Goal: Transaction & Acquisition: Purchase product/service

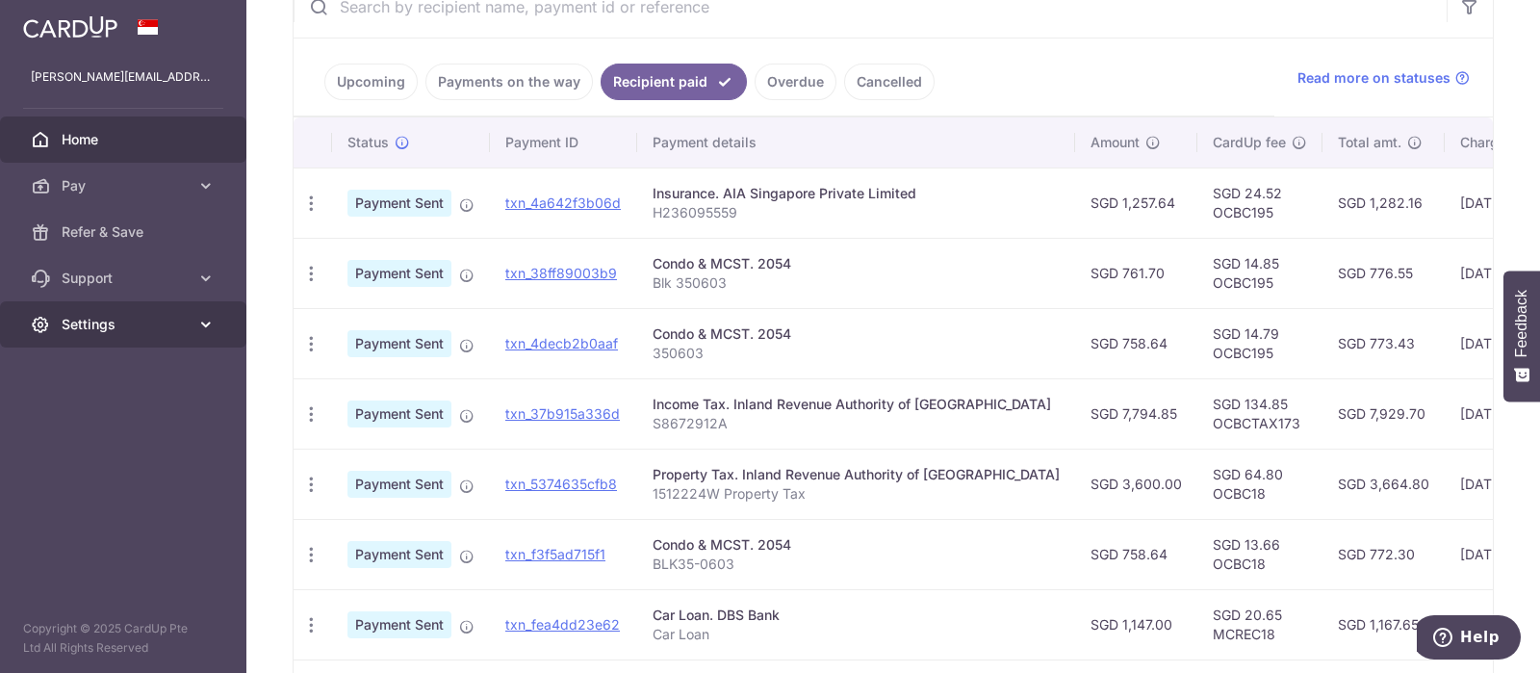
scroll to position [119, 0]
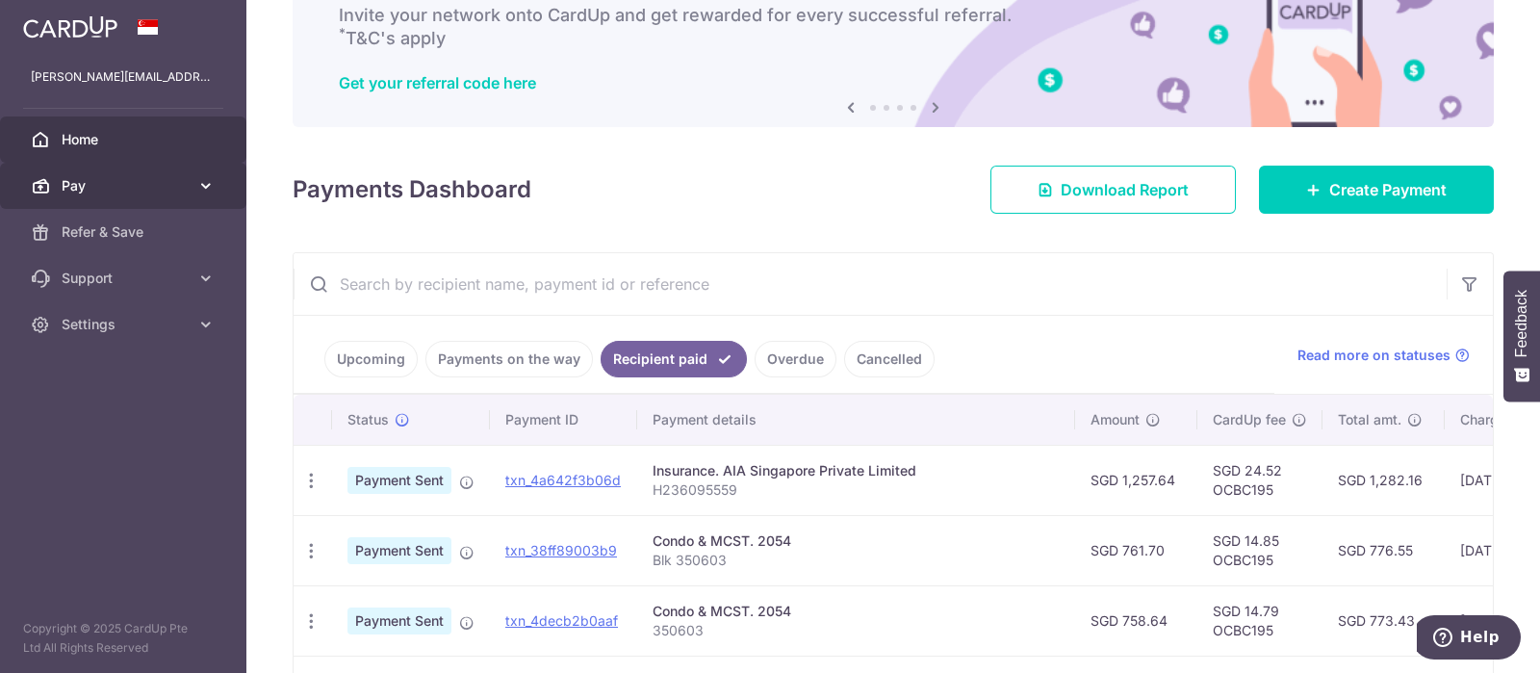
click at [177, 183] on span "Pay" at bounding box center [125, 185] width 127 height 19
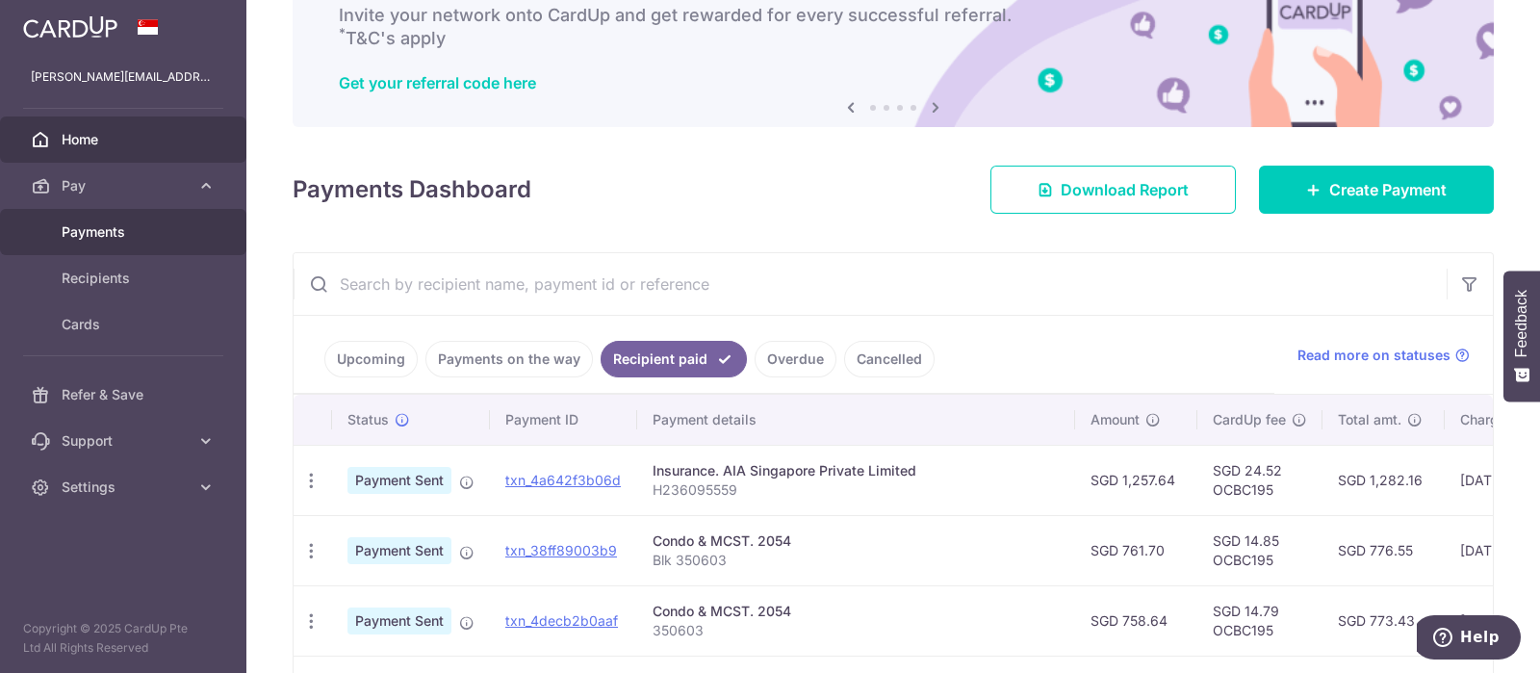
click at [115, 225] on span "Payments" at bounding box center [125, 231] width 127 height 19
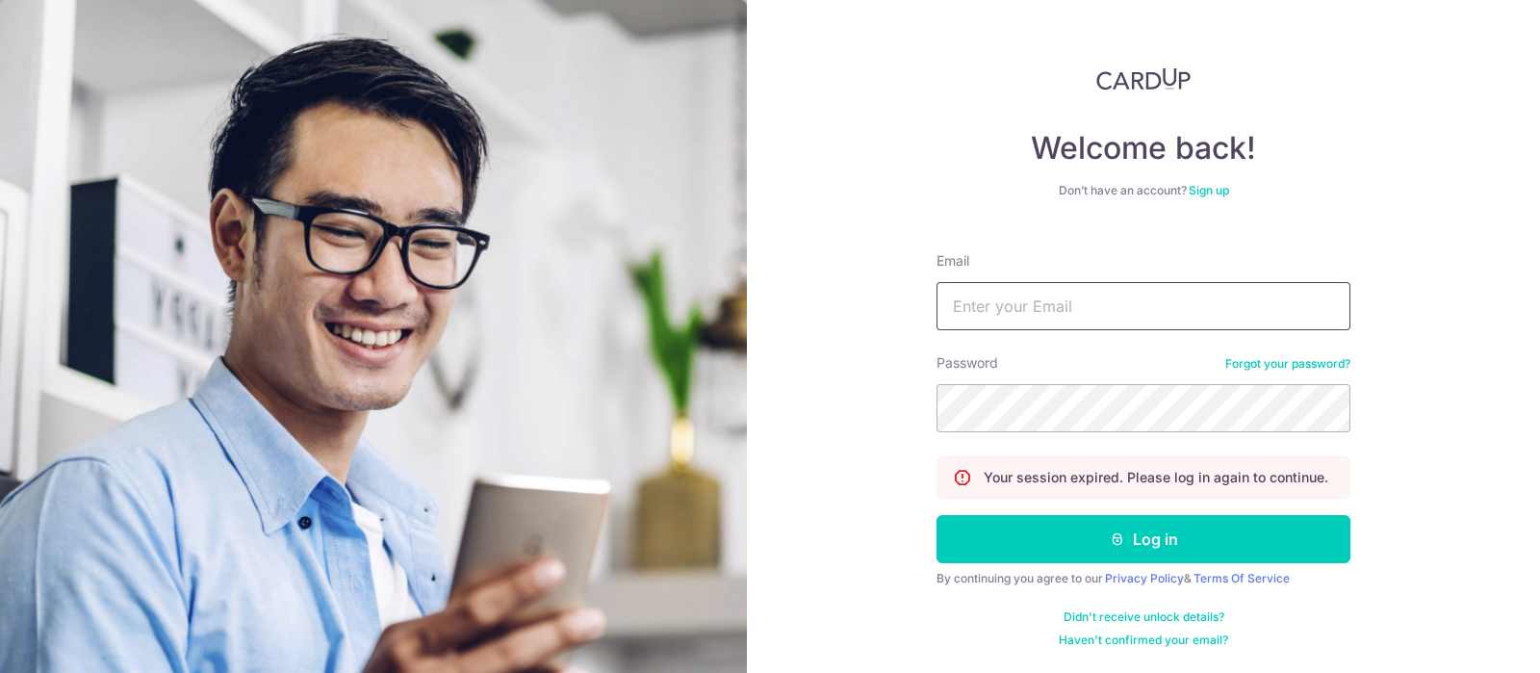
click at [1015, 309] on input "Email" at bounding box center [1144, 306] width 414 height 48
type input "[PERSON_NAME][EMAIL_ADDRESS][DOMAIN_NAME]"
click at [937, 515] on button "Log in" at bounding box center [1144, 539] width 414 height 48
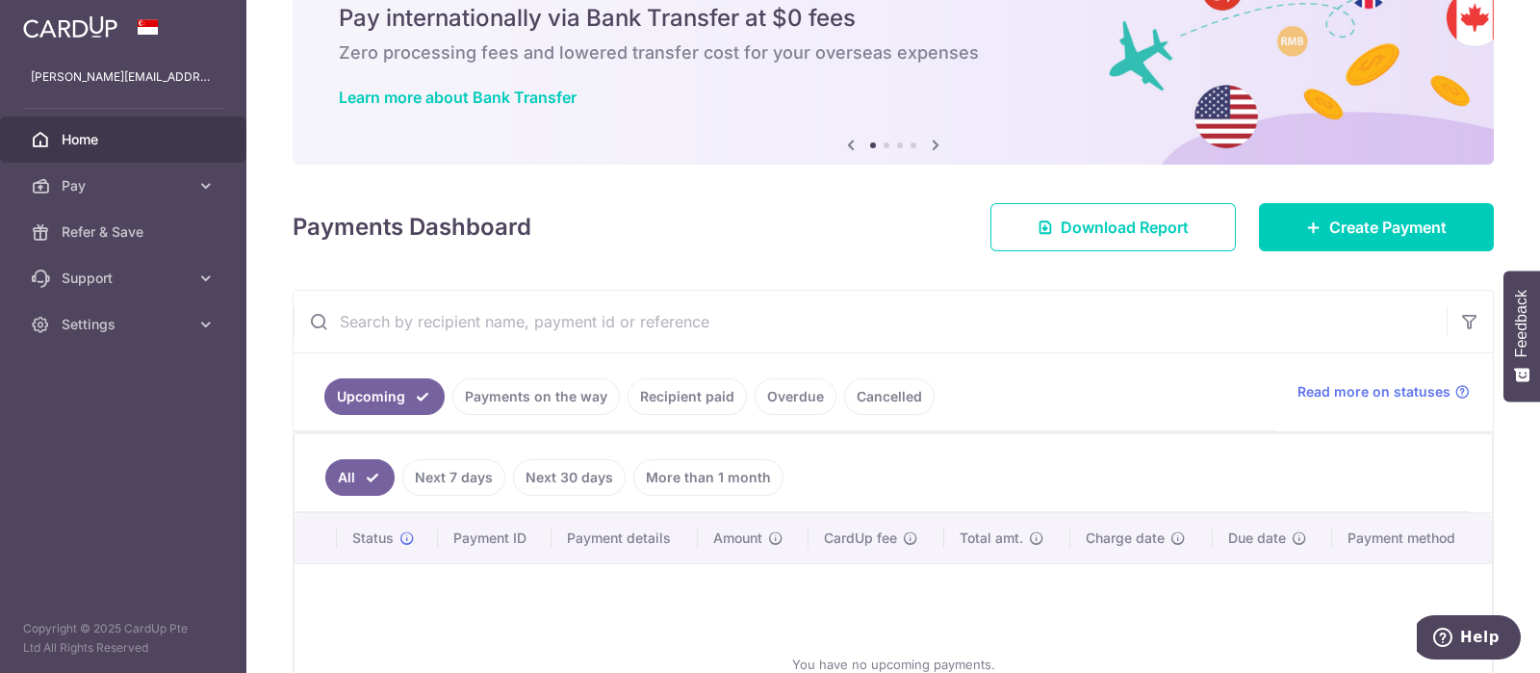
scroll to position [119, 0]
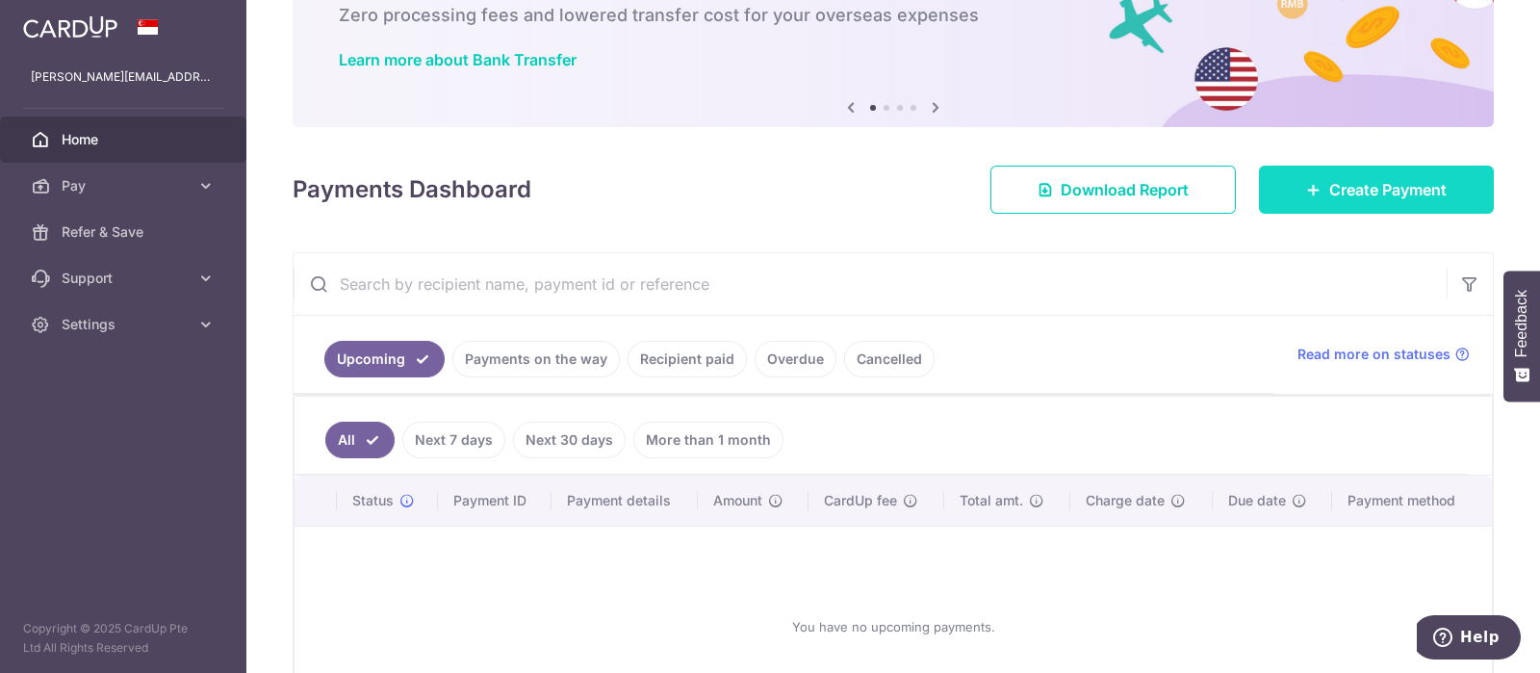
click at [1334, 193] on span "Create Payment" at bounding box center [1387, 189] width 117 height 23
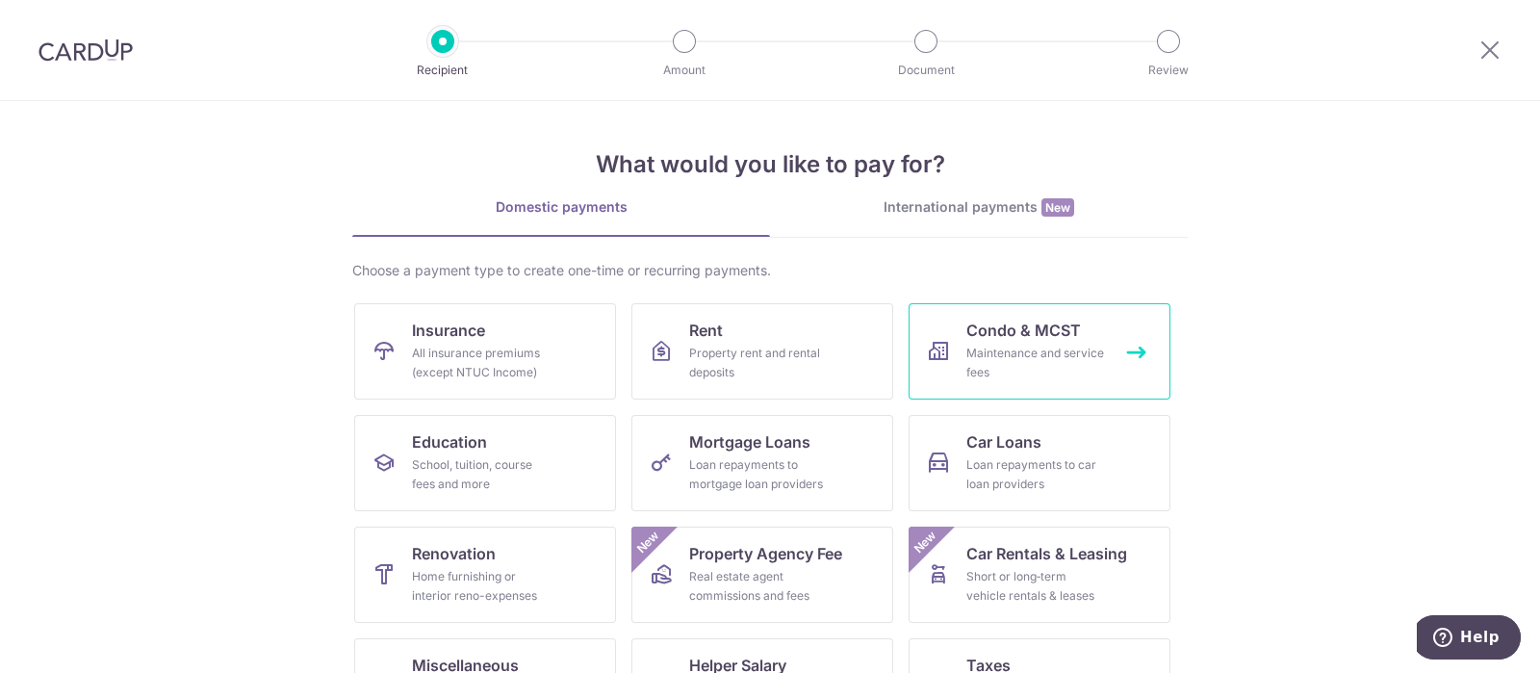
click at [1002, 339] on span "Condo & MCST" at bounding box center [1023, 330] width 115 height 23
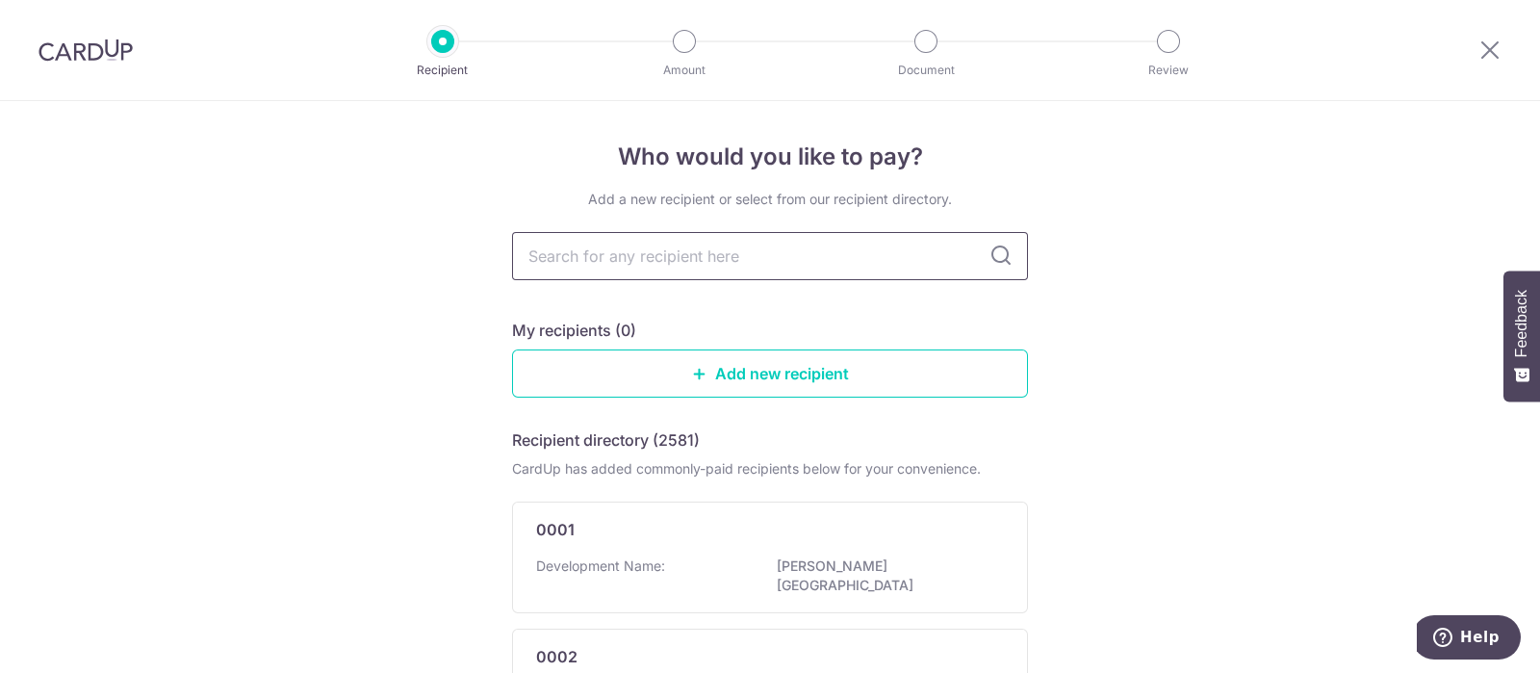
click at [874, 264] on input "text" at bounding box center [770, 256] width 516 height 48
type input "mcst"
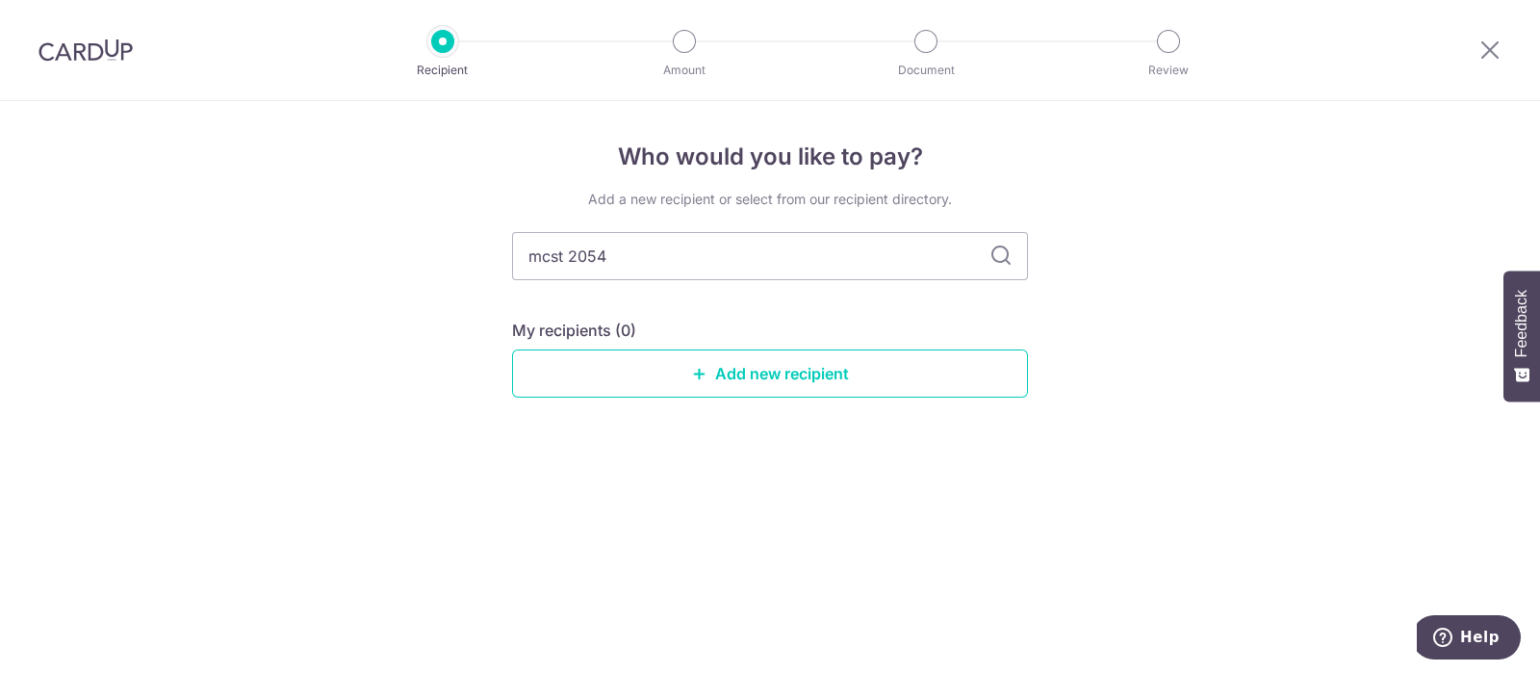
type input "mcst 2054"
click at [1000, 258] on icon at bounding box center [1001, 255] width 23 height 23
click at [1001, 258] on icon at bounding box center [1001, 255] width 23 height 23
click at [823, 254] on input "mcst 2054" at bounding box center [770, 256] width 516 height 48
drag, startPoint x: 630, startPoint y: 250, endPoint x: 309, endPoint y: 245, distance: 321.5
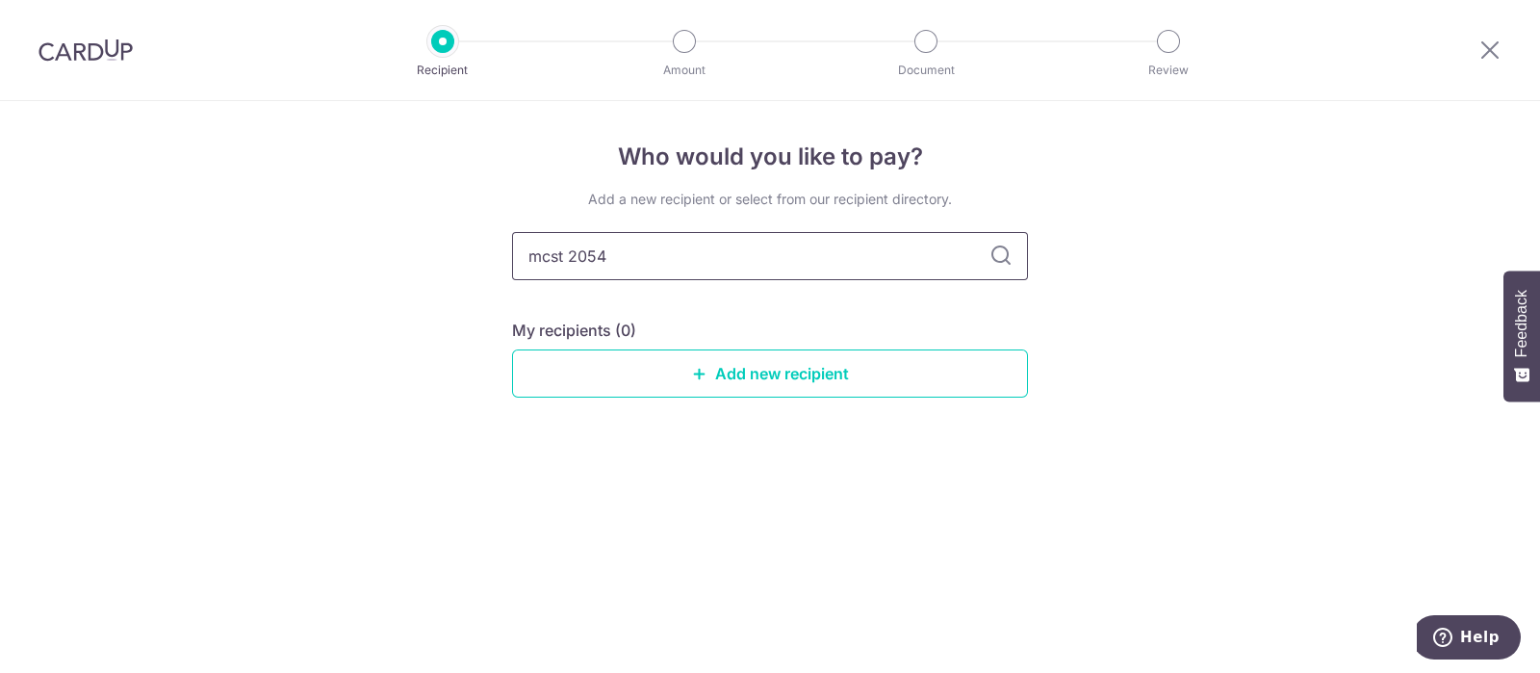
click at [309, 245] on div "Who would you like to pay? Add a new recipient or select from our recipient dir…" at bounding box center [770, 387] width 1540 height 572
type input "MCST"
type input "MCST 2054"
click at [997, 252] on icon at bounding box center [1001, 255] width 23 height 23
click at [682, 257] on input "MCST 2054" at bounding box center [770, 256] width 516 height 48
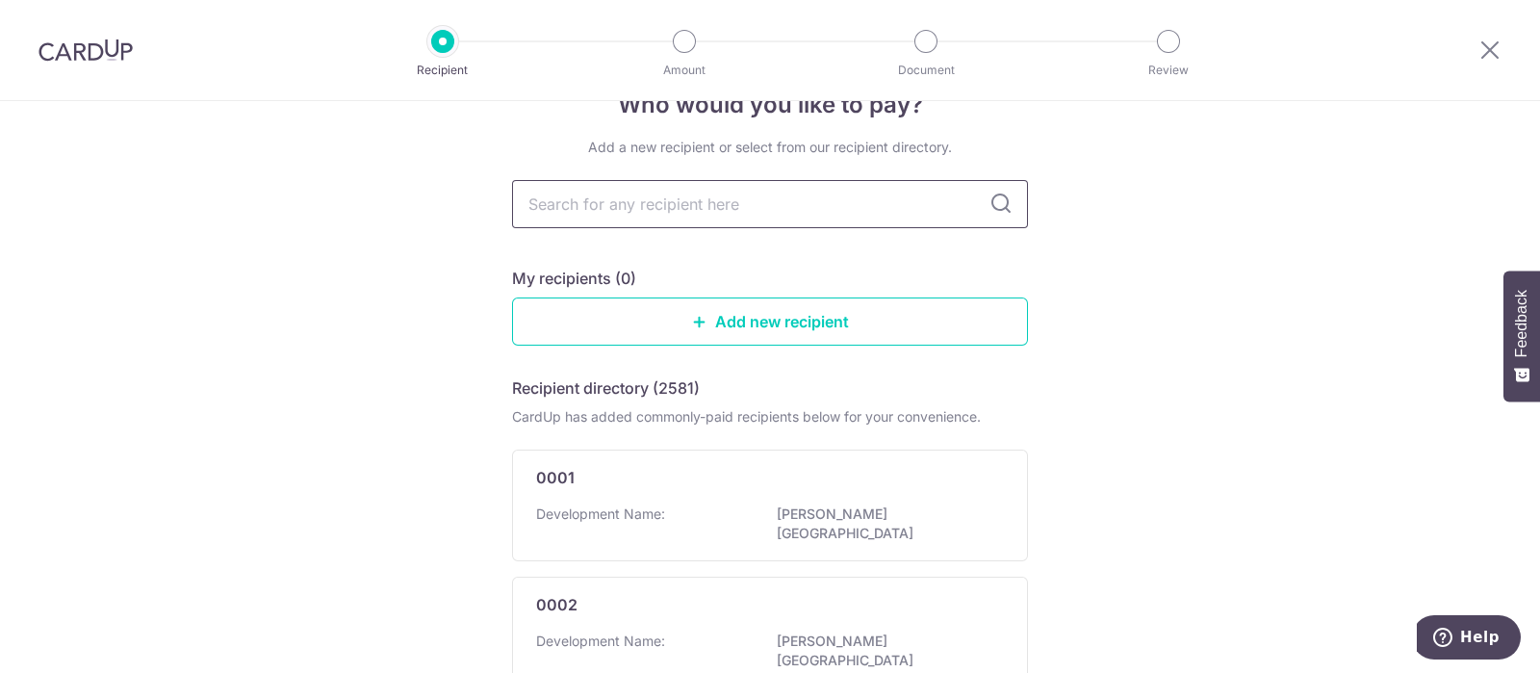
scroll to position [119, 0]
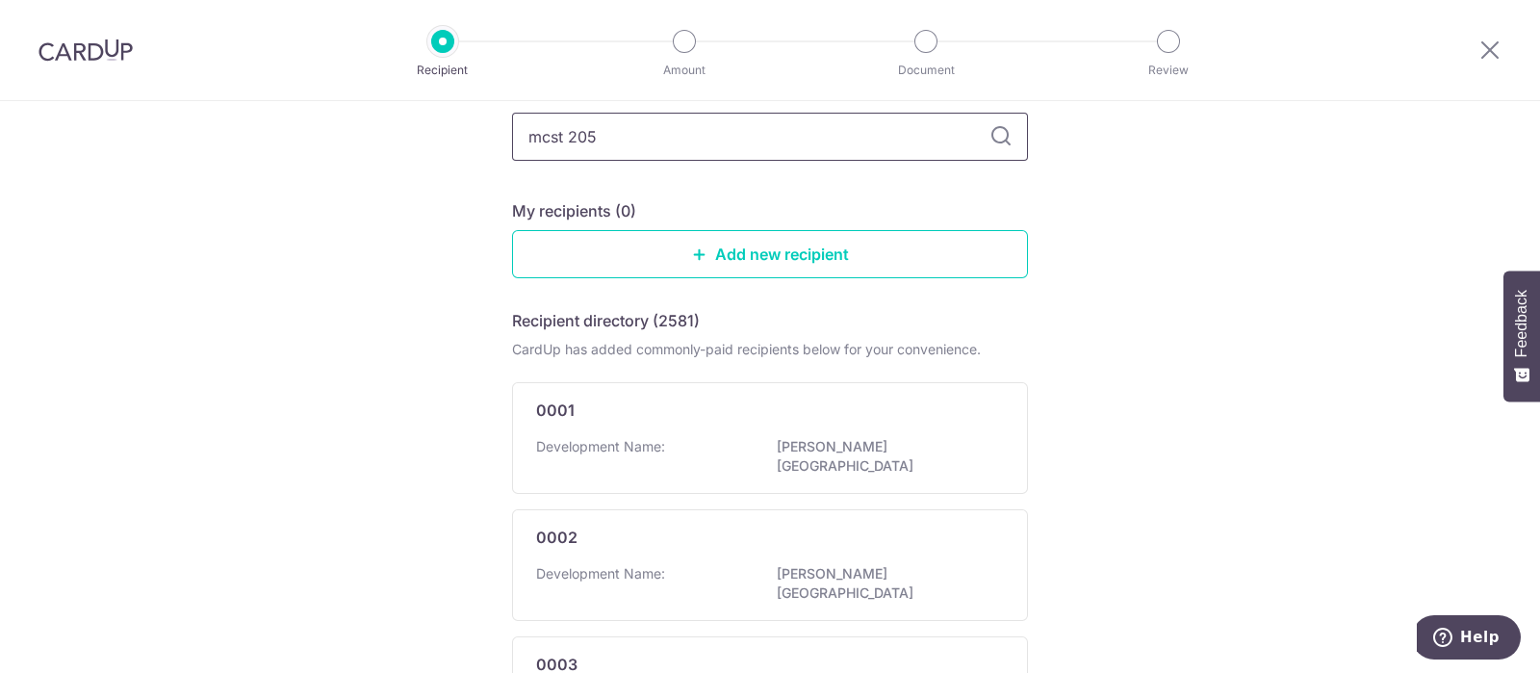
type input "mcst 2054"
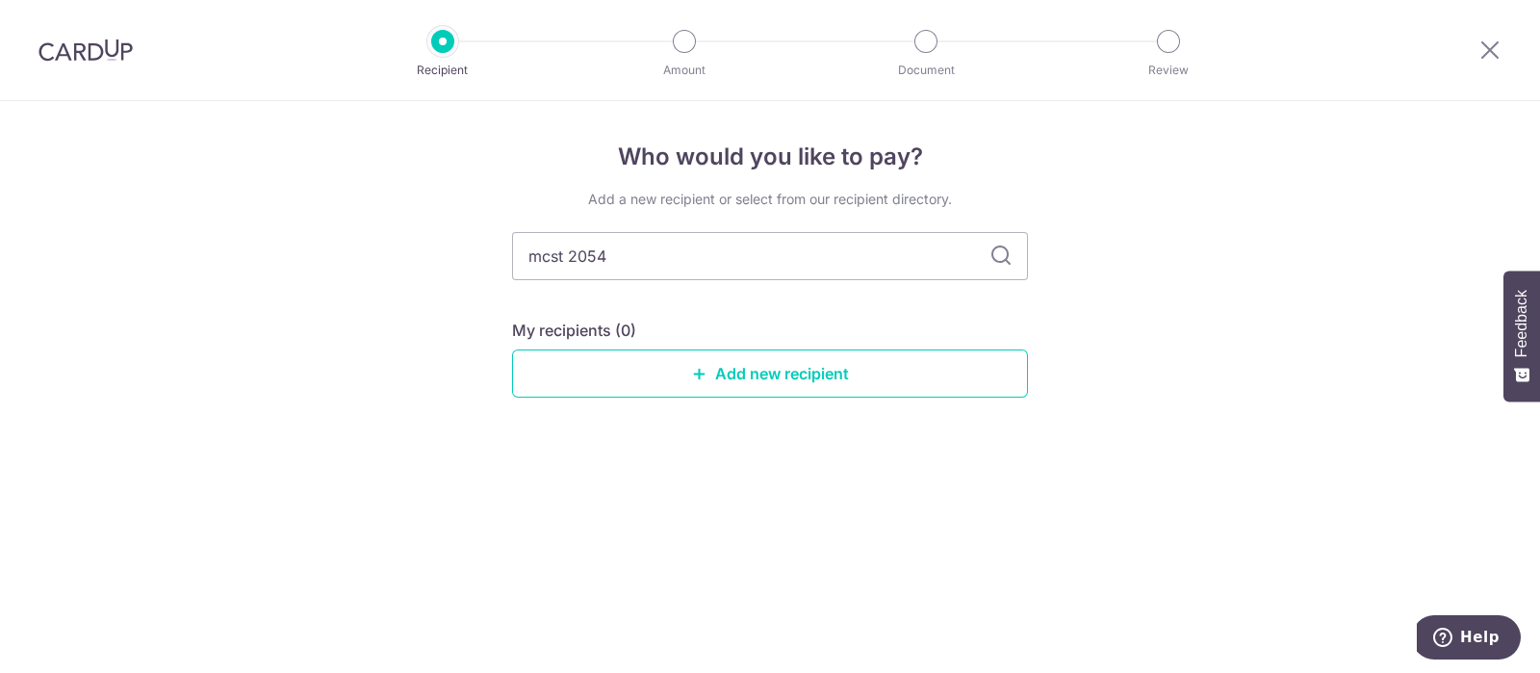
scroll to position [0, 0]
drag, startPoint x: 667, startPoint y: 252, endPoint x: 145, endPoint y: 242, distance: 521.8
click at [145, 242] on div "Who would you like to pay? Add a new recipient or select from our recipient dir…" at bounding box center [770, 387] width 1540 height 572
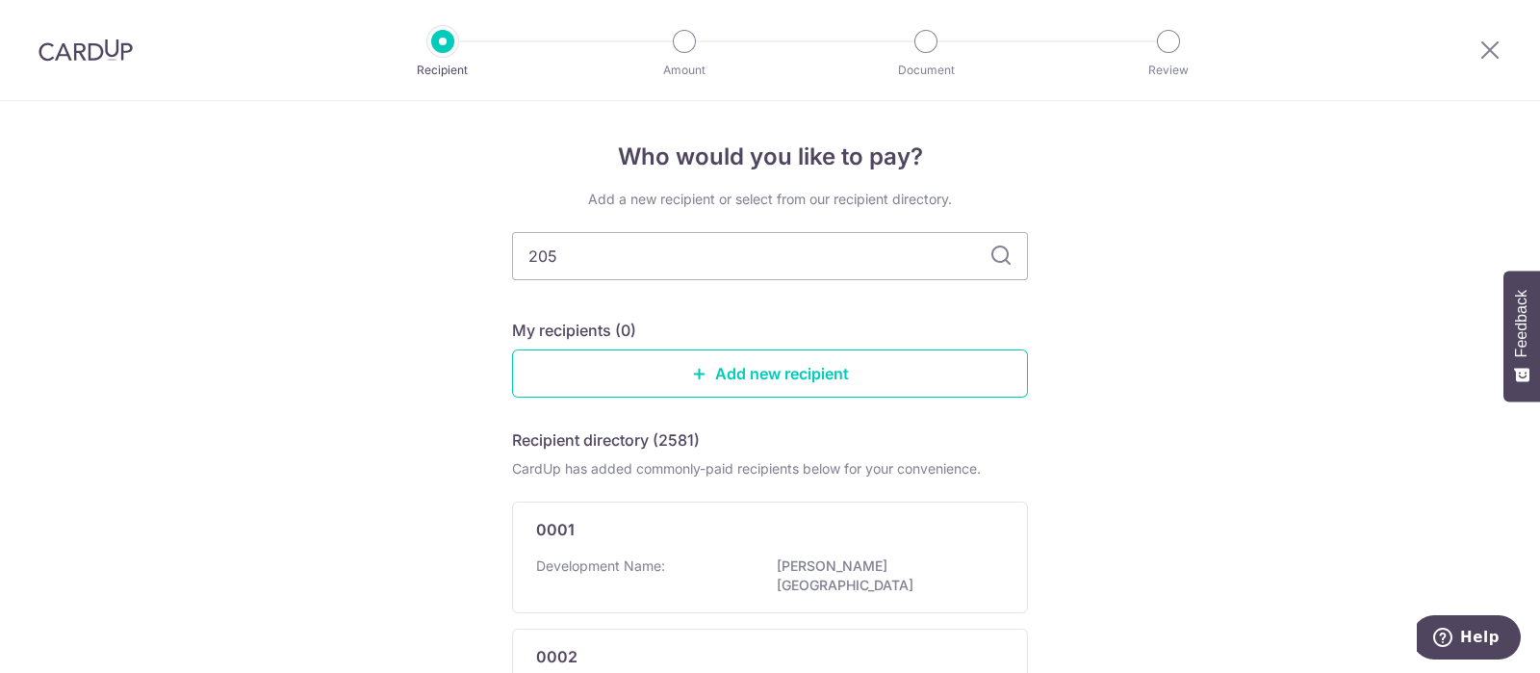
type input "2054"
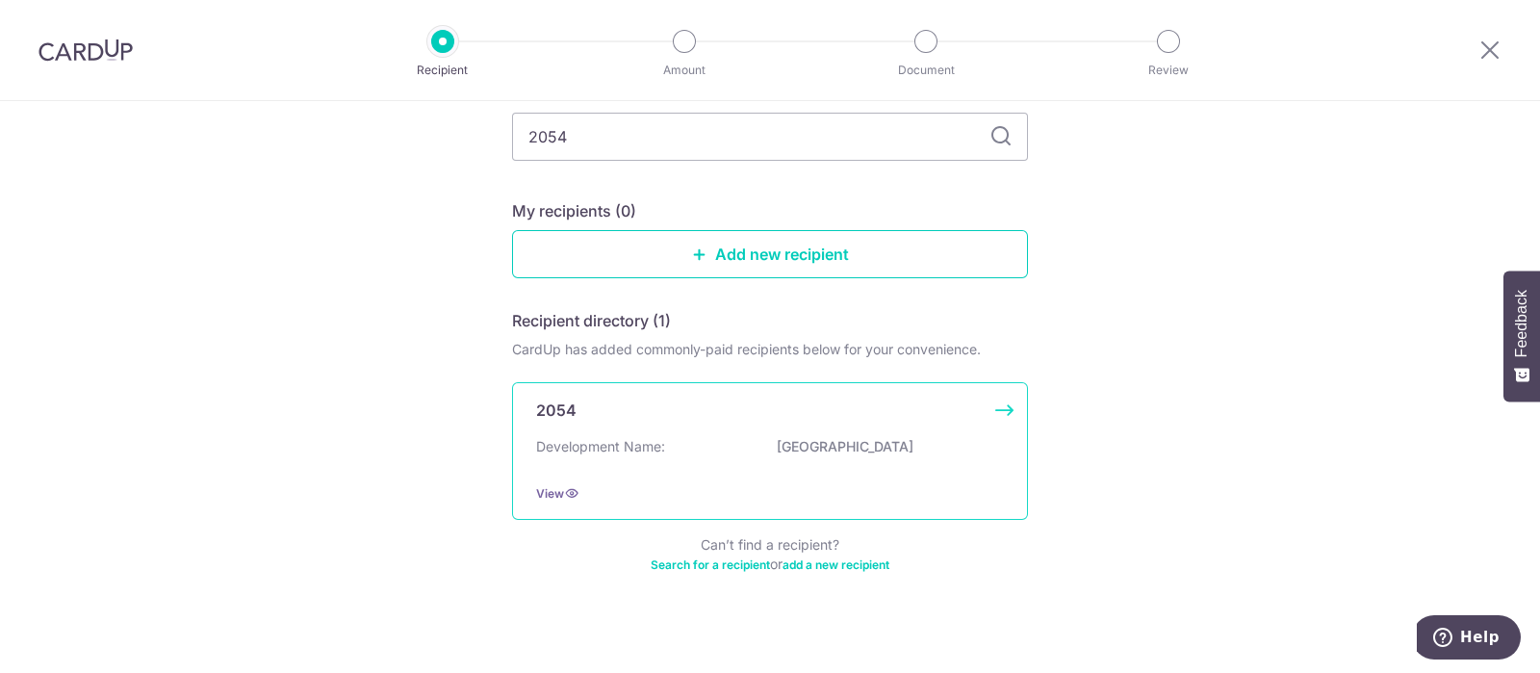
click at [561, 399] on p "2054" at bounding box center [556, 410] width 40 height 23
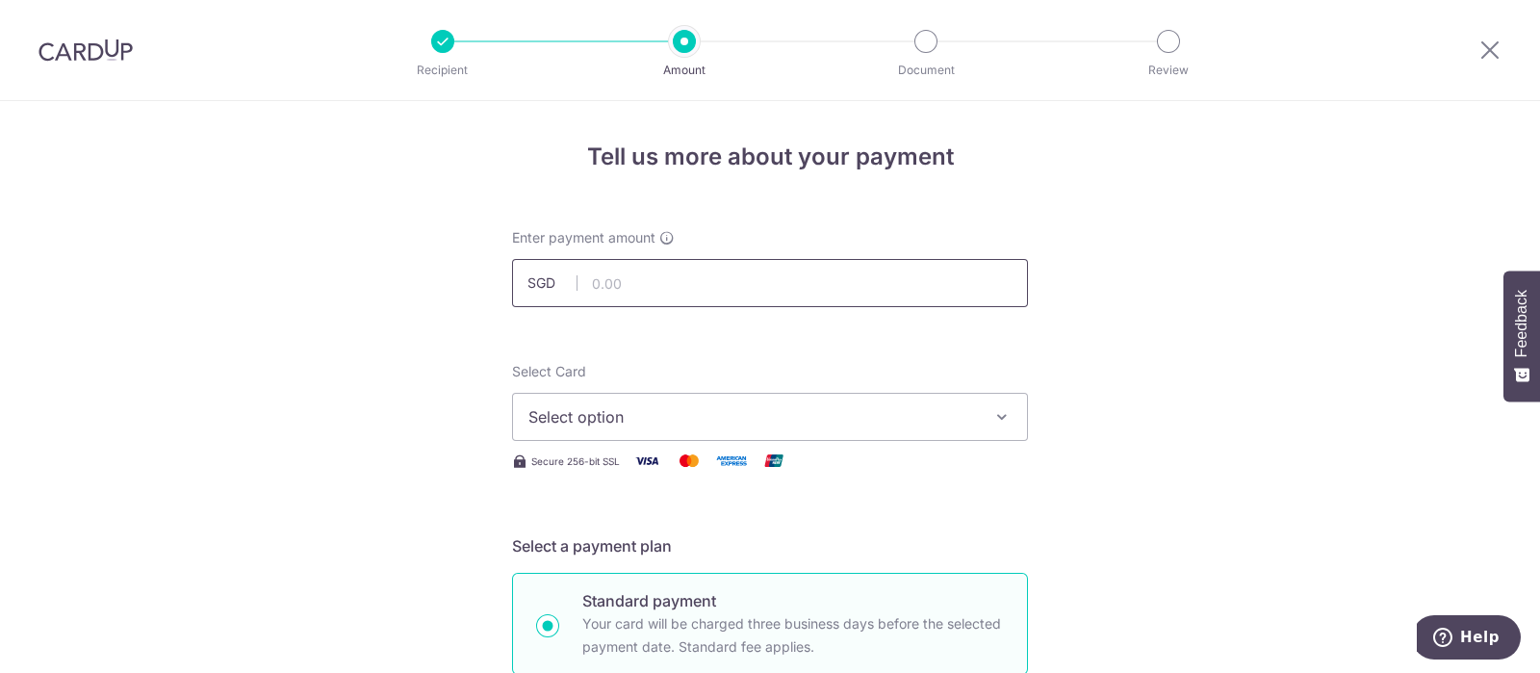
click at [613, 276] on input "text" at bounding box center [770, 283] width 516 height 48
type input "758.64"
click at [594, 421] on span "Select option" at bounding box center [752, 416] width 449 height 23
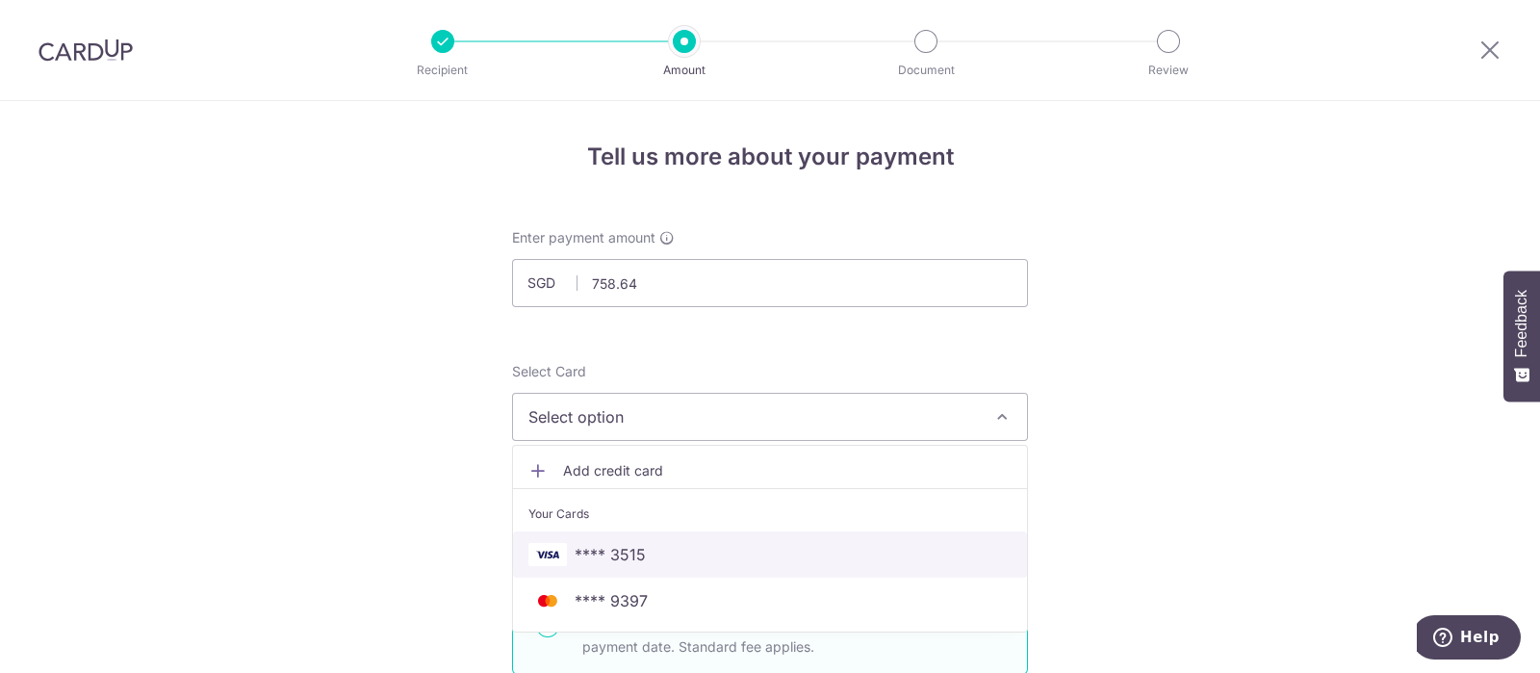
click at [630, 550] on span "**** 3515" at bounding box center [610, 554] width 71 height 23
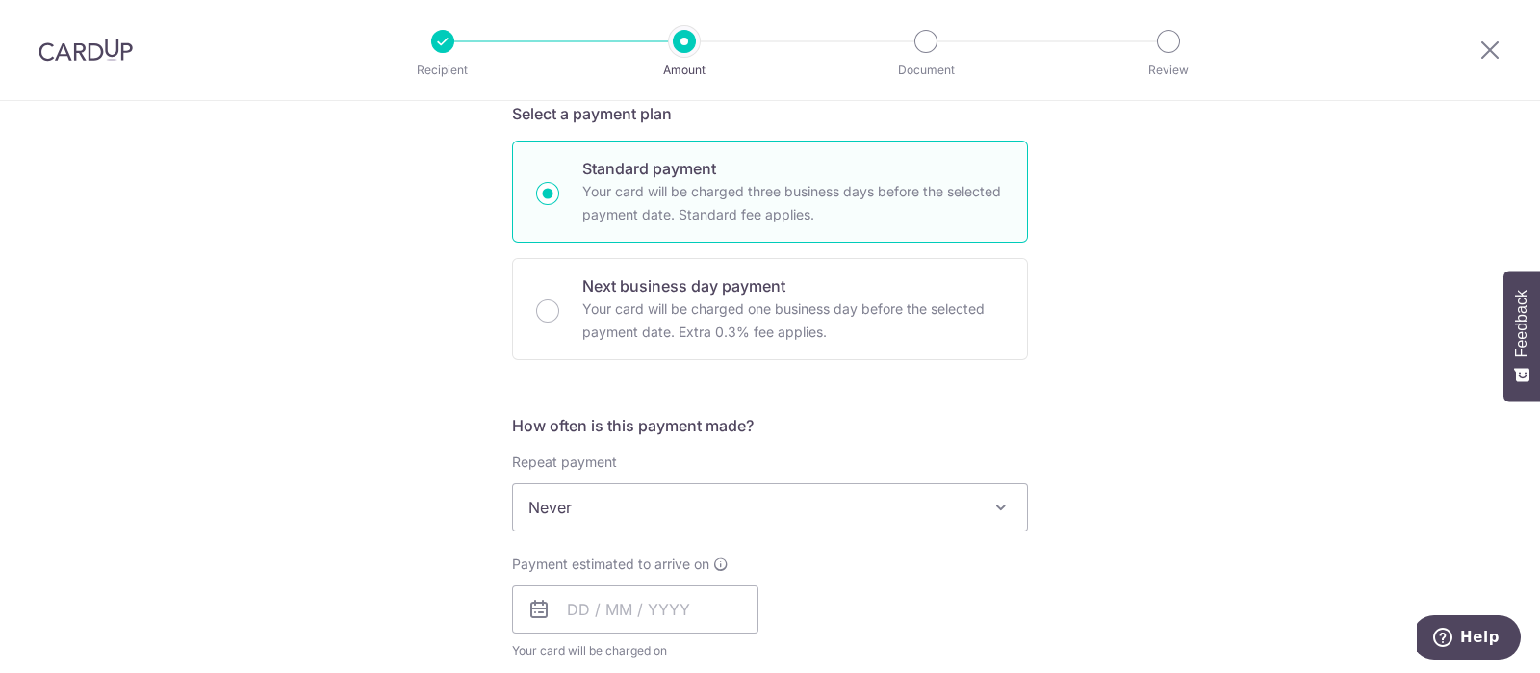
scroll to position [480, 0]
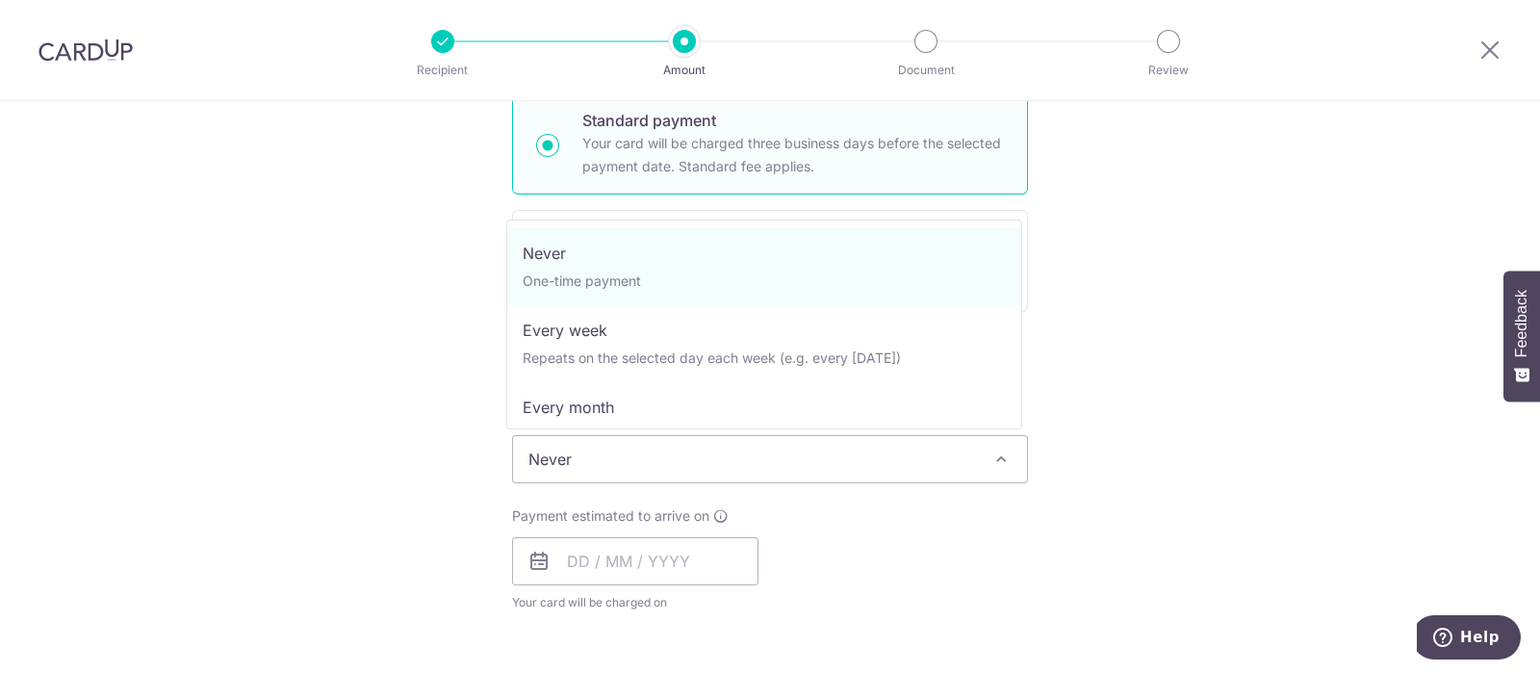
click at [690, 451] on span "Never" at bounding box center [770, 459] width 514 height 46
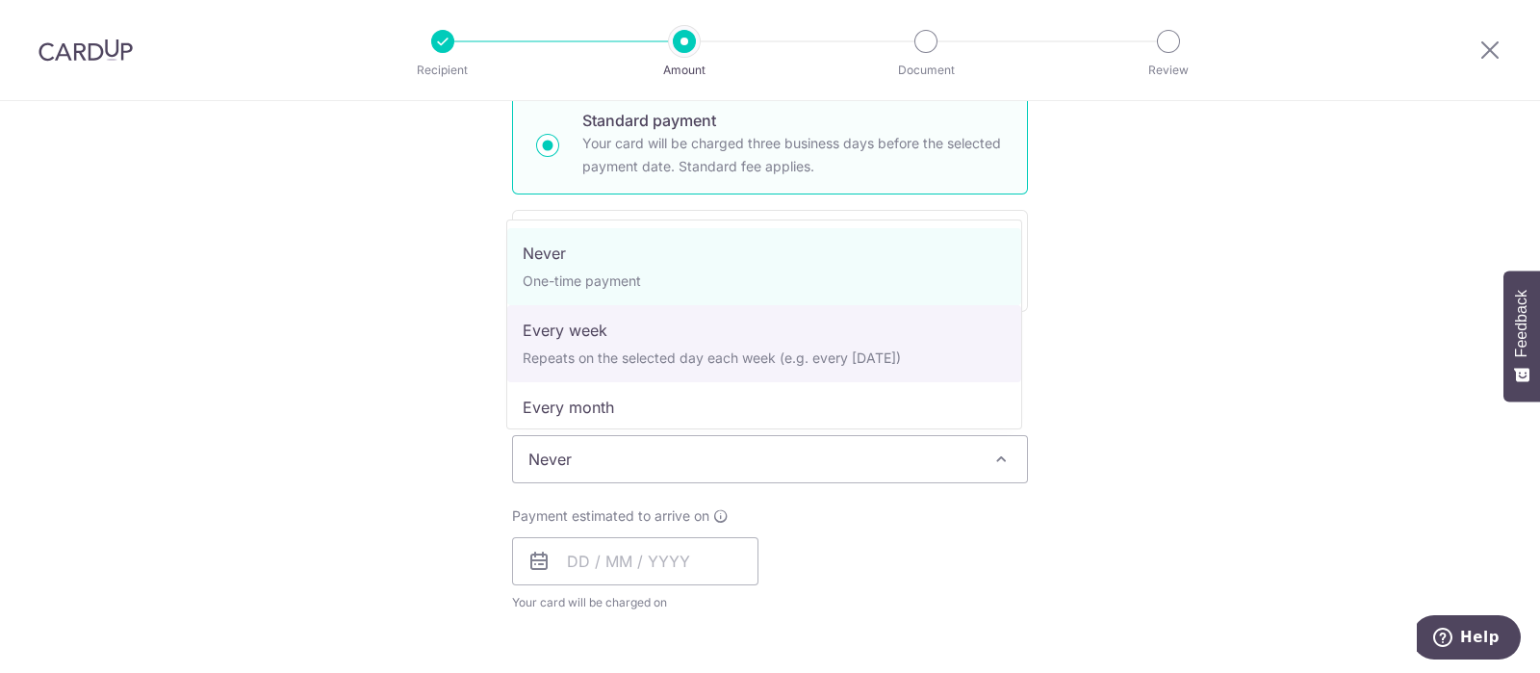
scroll to position [119, 0]
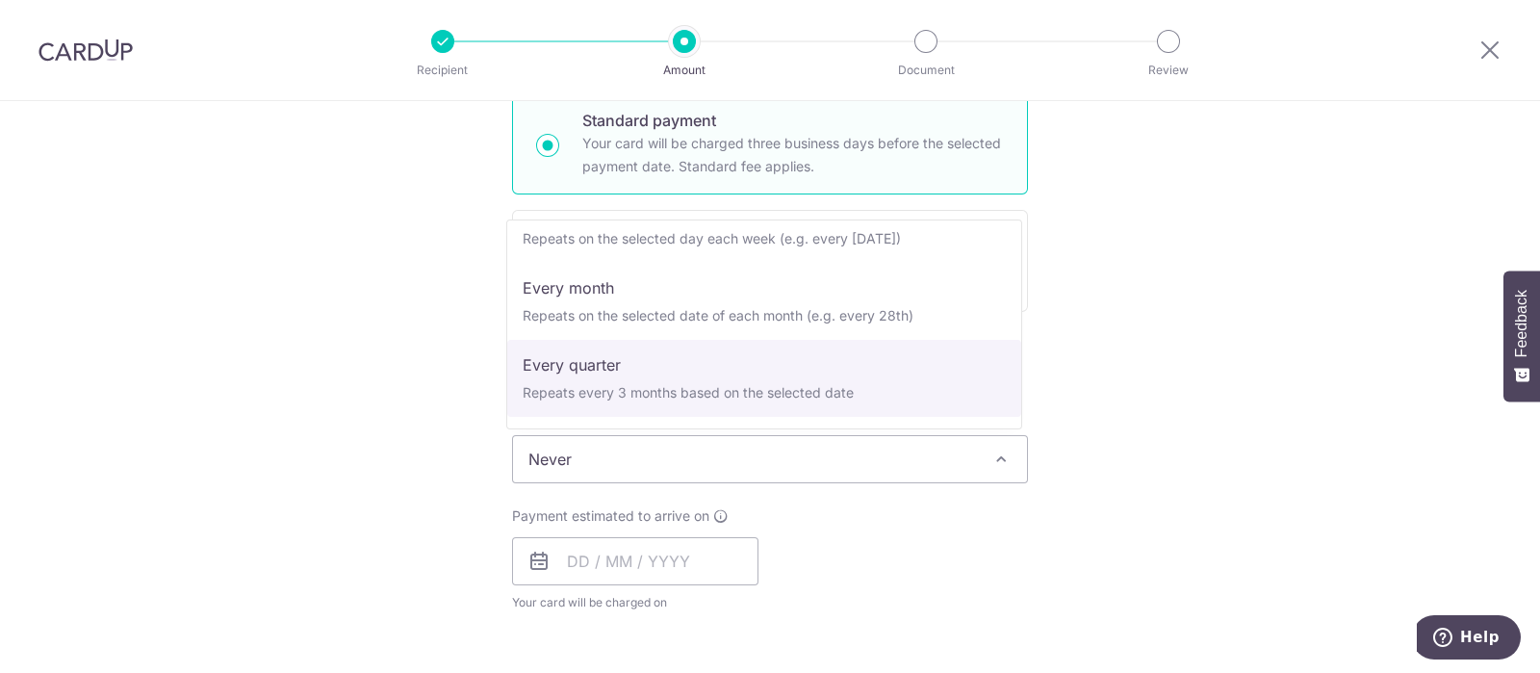
select select "4"
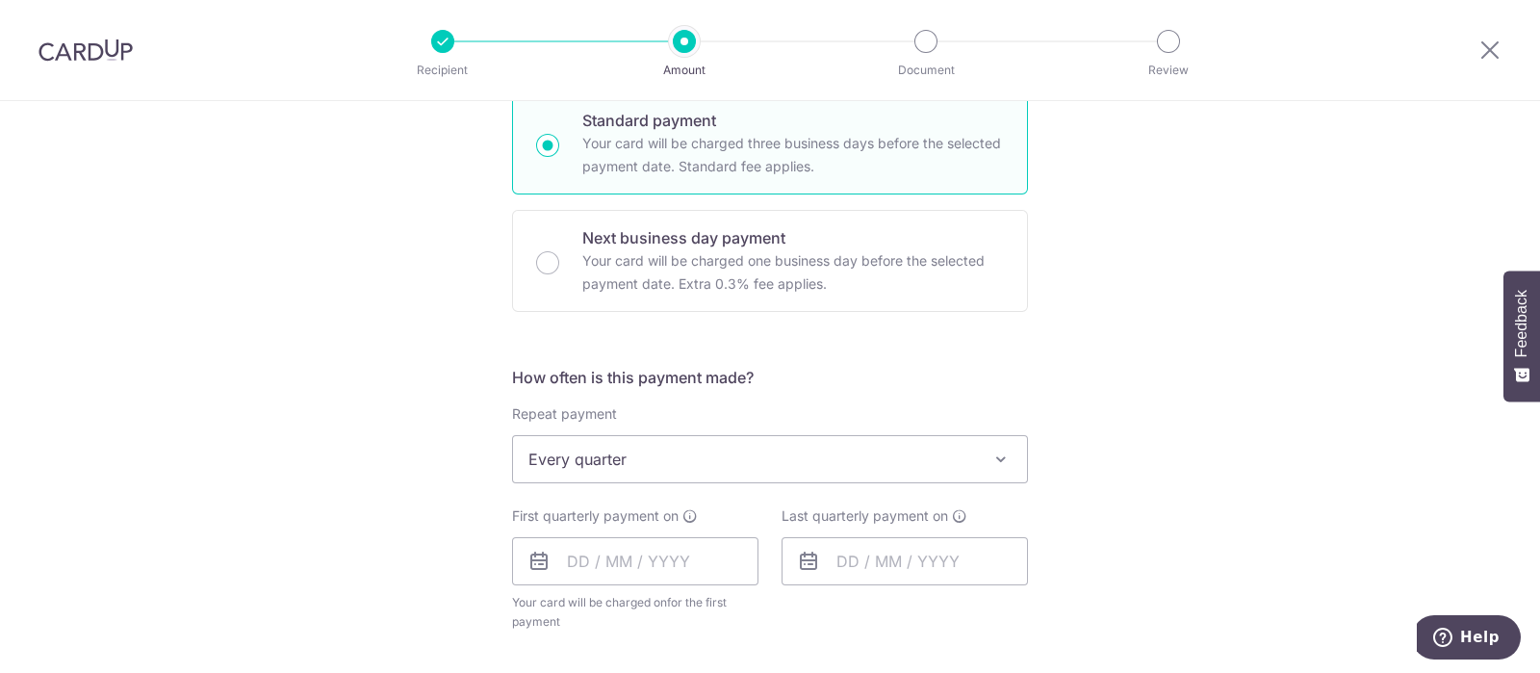
click at [363, 482] on div "Tell us more about your payment Enter payment amount SGD 758.64 758.64 Select C…" at bounding box center [770, 501] width 1540 height 1761
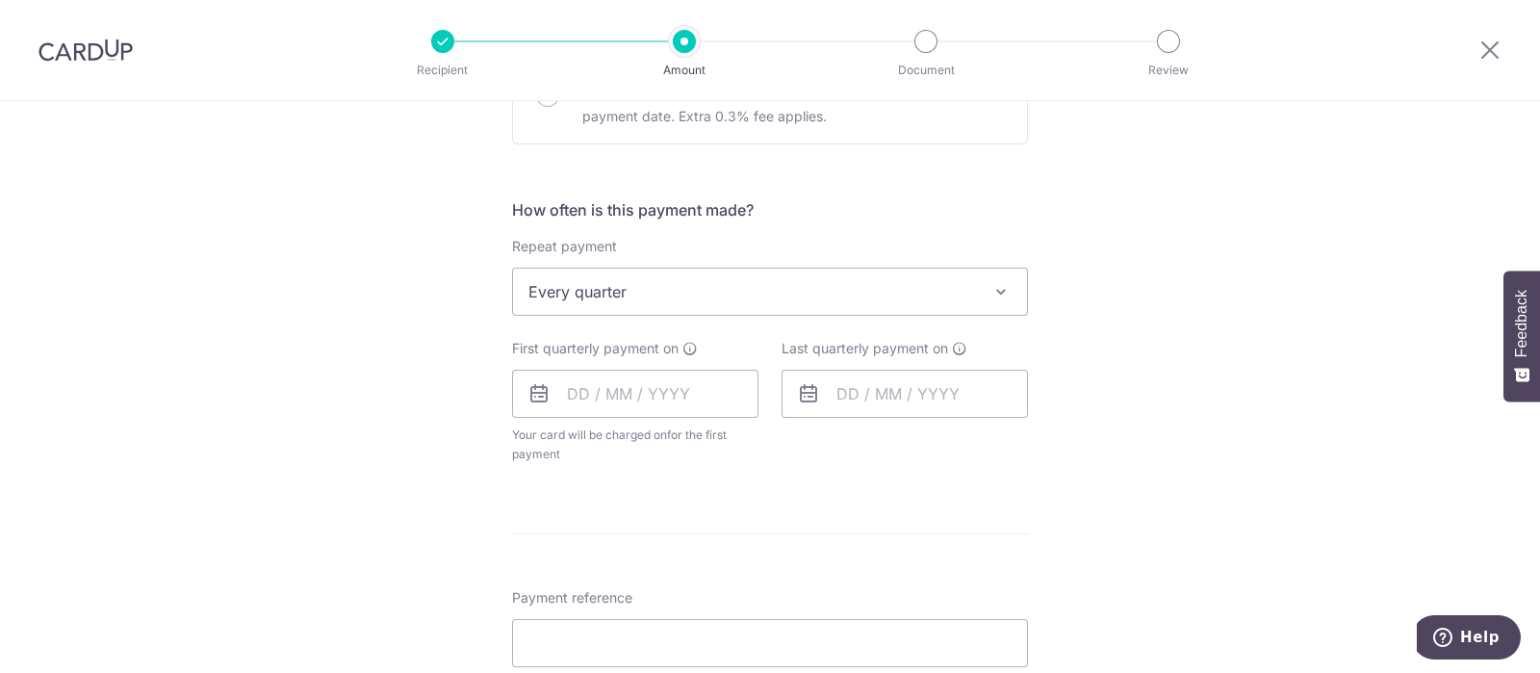
scroll to position [722, 0]
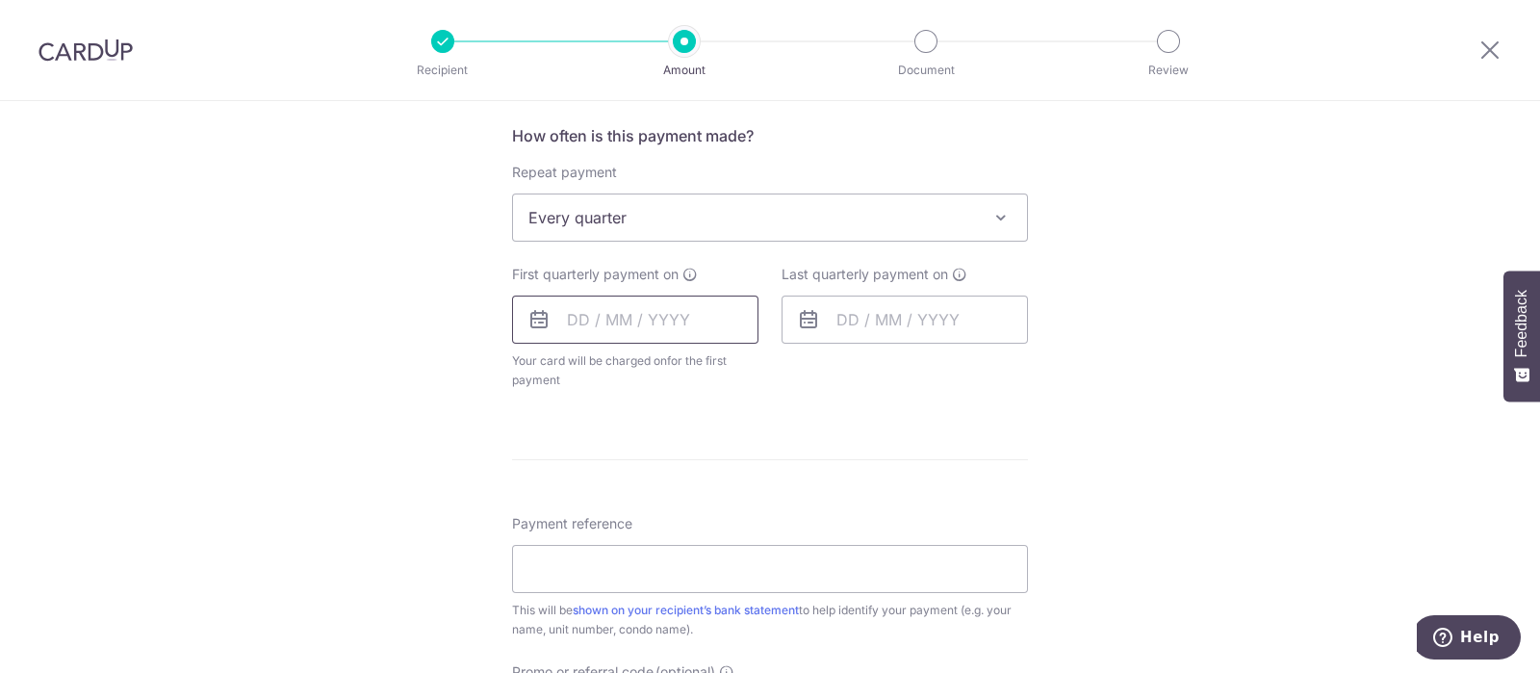
click at [639, 304] on input "text" at bounding box center [635, 320] width 246 height 48
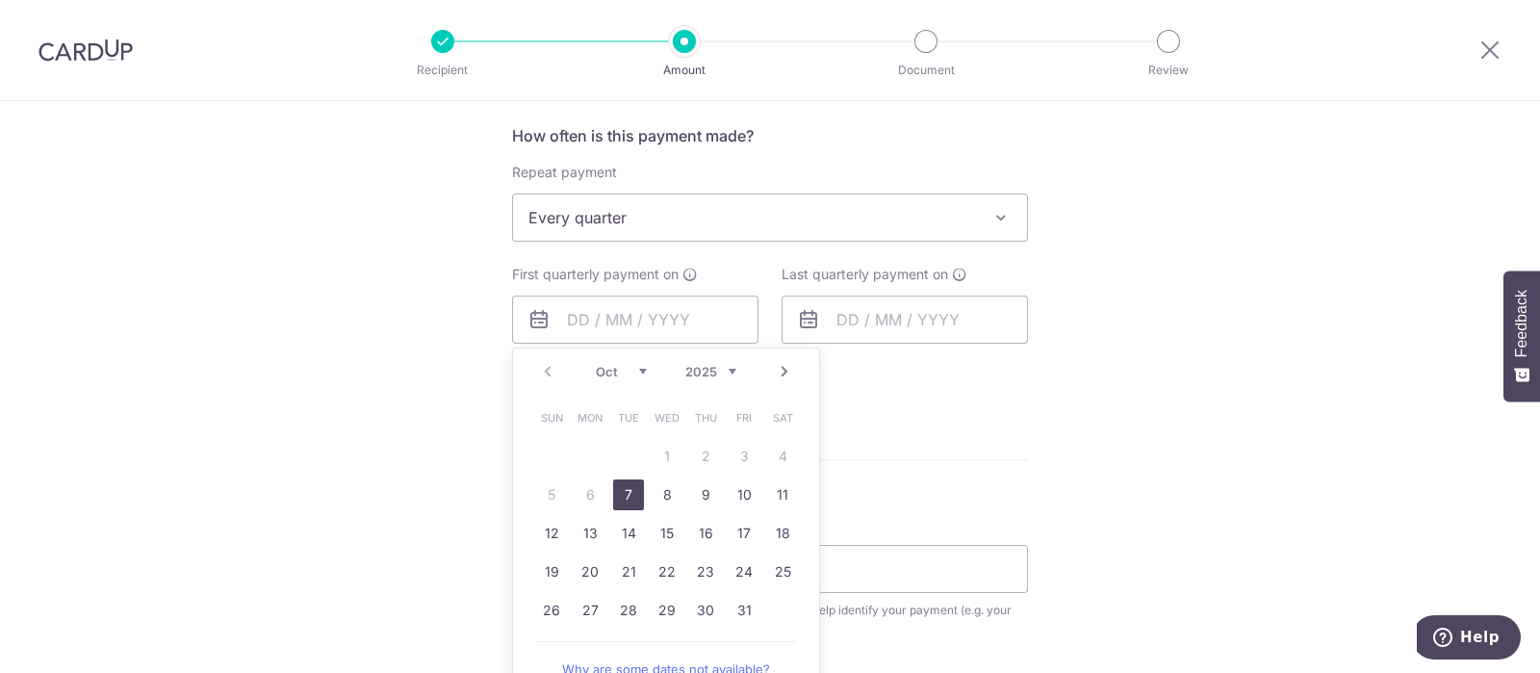
click at [449, 390] on div "Tell us more about your payment Enter payment amount SGD 758.64 758.64 Select C…" at bounding box center [770, 259] width 1540 height 1761
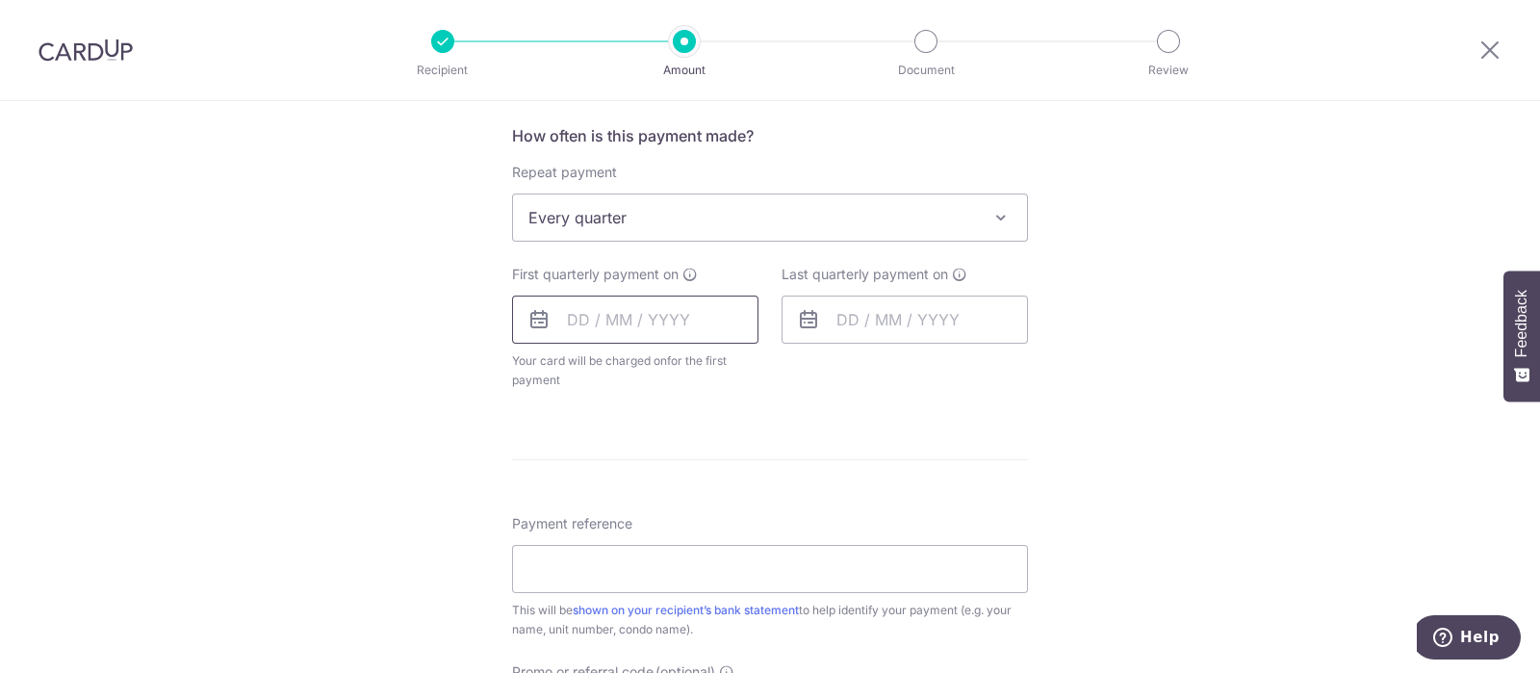
click at [629, 314] on input "text" at bounding box center [635, 320] width 246 height 48
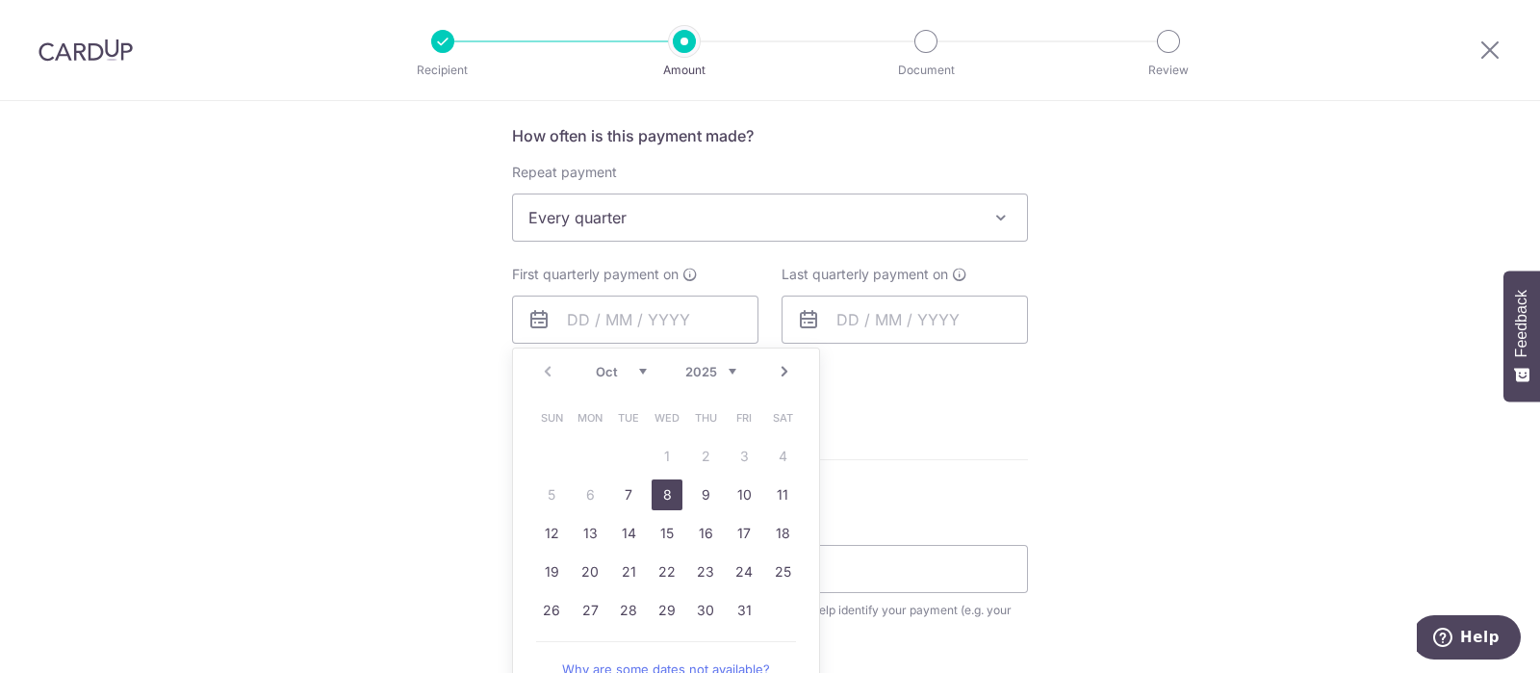
click at [659, 498] on link "8" at bounding box center [667, 494] width 31 height 31
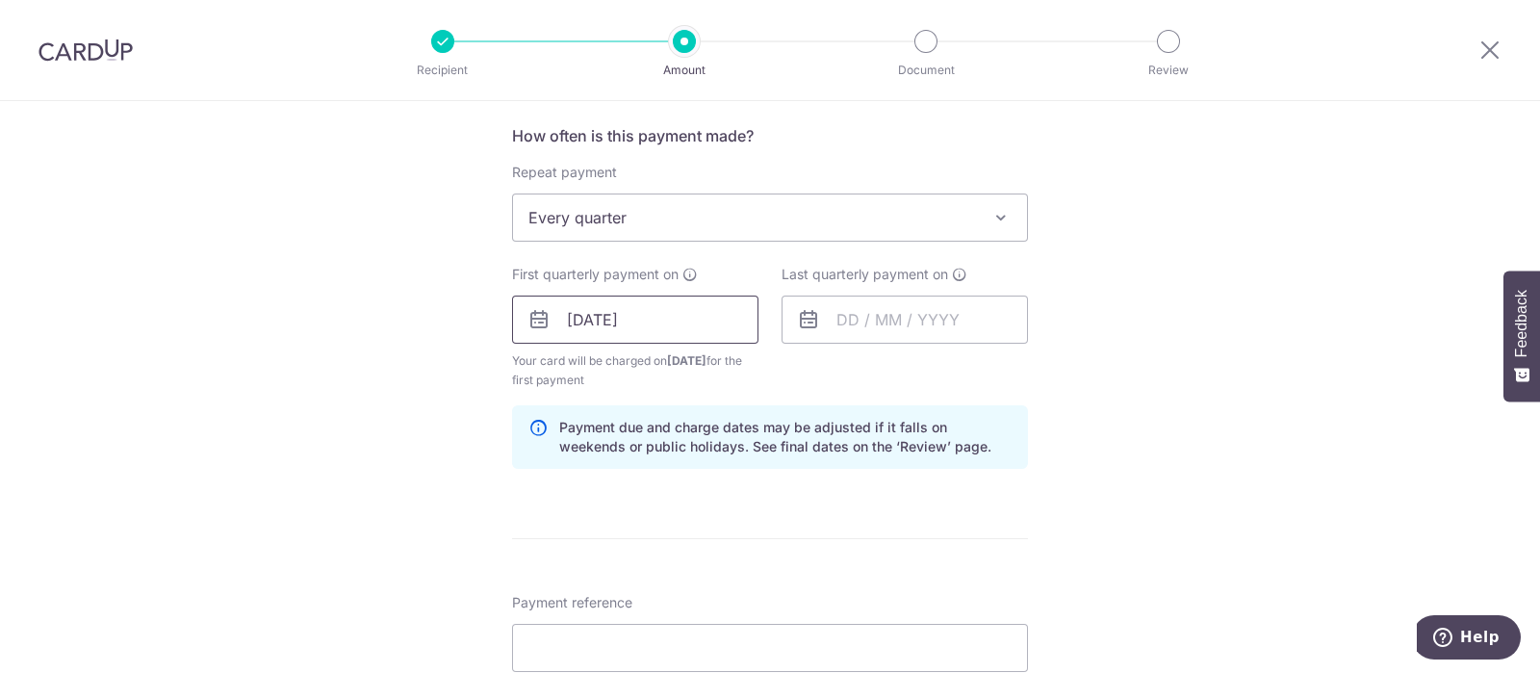
click at [589, 324] on input "08/10/2025" at bounding box center [635, 320] width 246 height 48
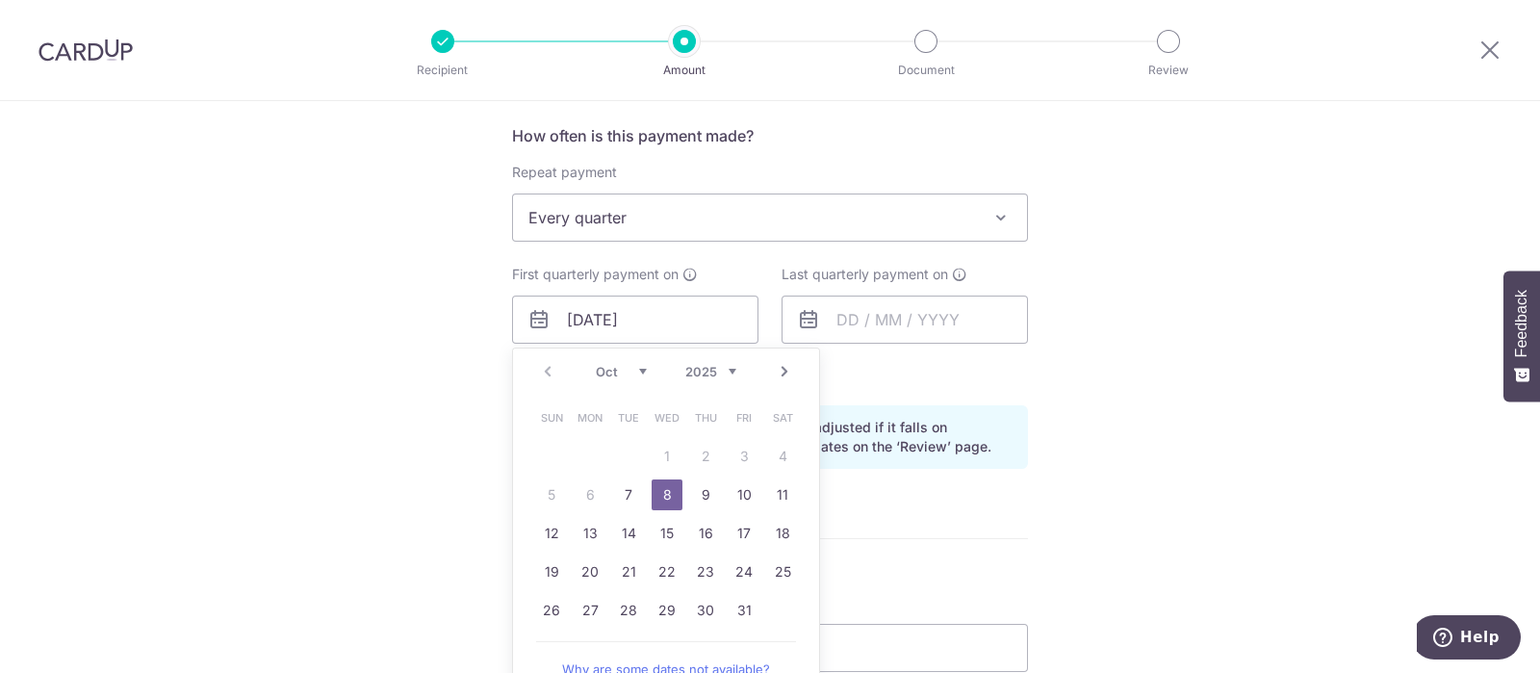
click at [626, 510] on td "7" at bounding box center [628, 495] width 39 height 39
type input "07/10/2025"
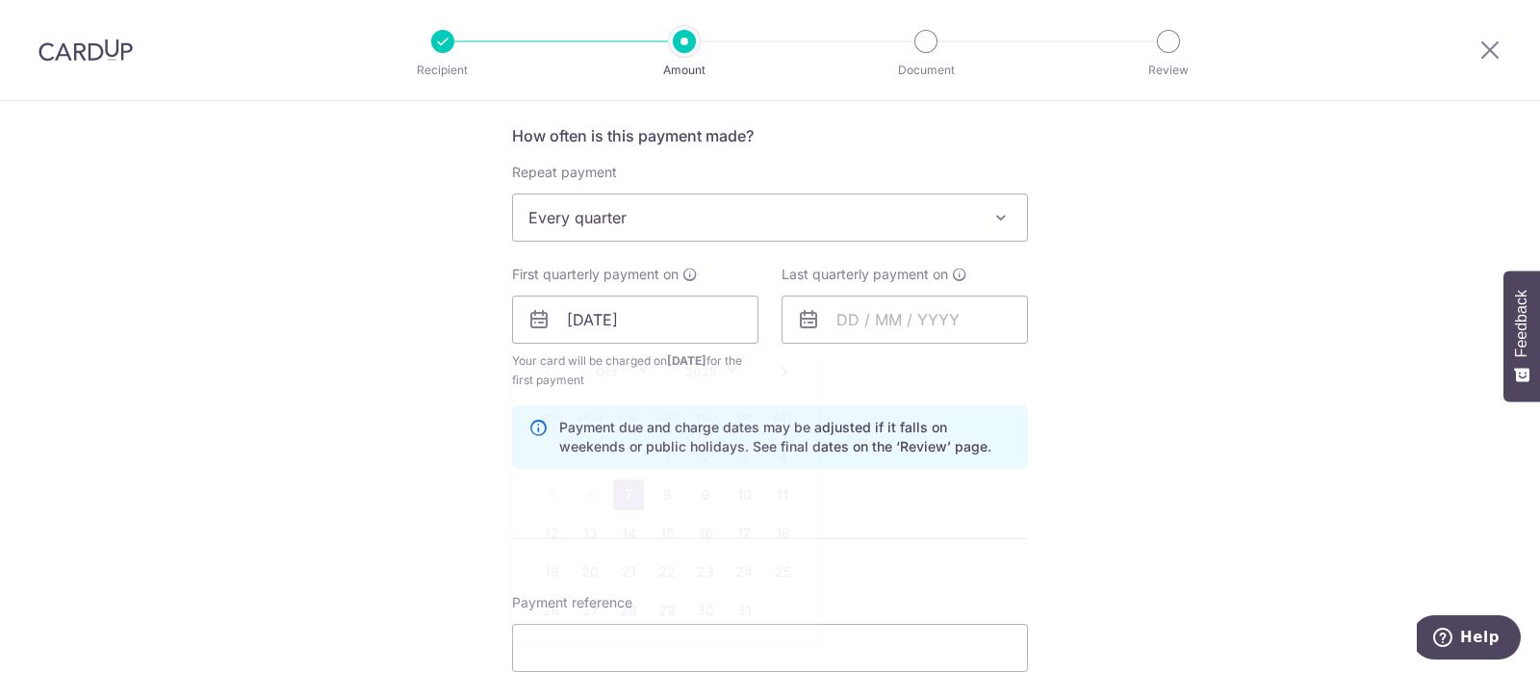
type input "07/10/2025"
click at [1119, 358] on div "Tell us more about your payment Enter payment amount SGD 758.64 758.64 Select C…" at bounding box center [770, 298] width 1540 height 1839
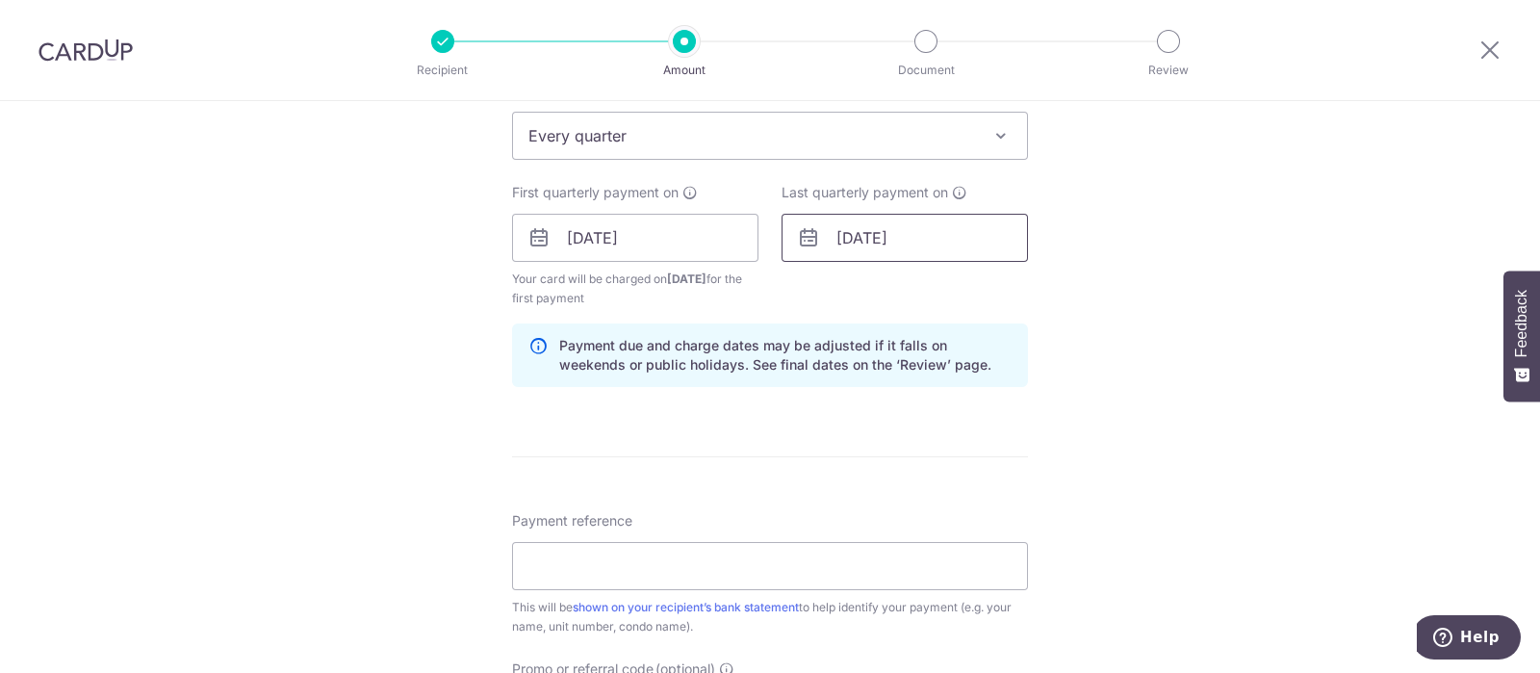
scroll to position [841, 0]
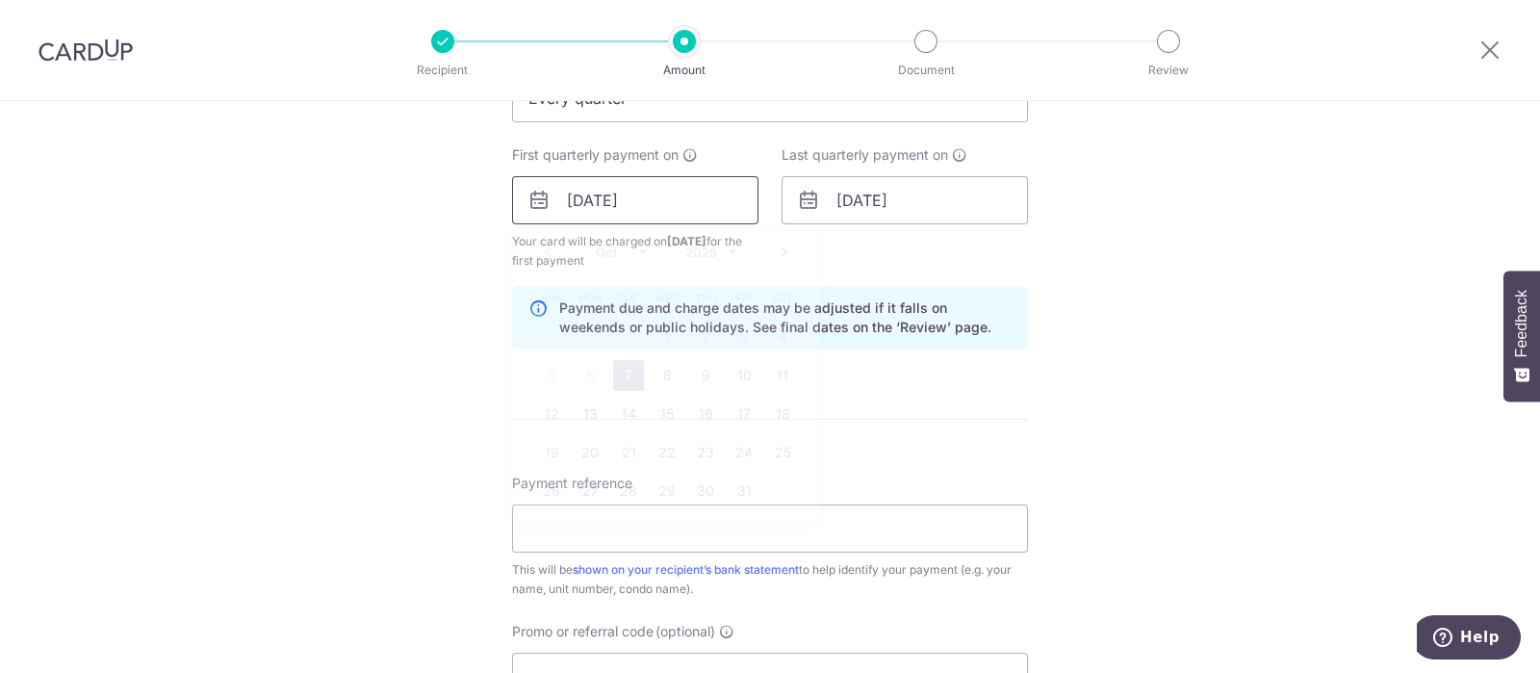
click at [582, 197] on input "07/10/2025" at bounding box center [635, 200] width 246 height 48
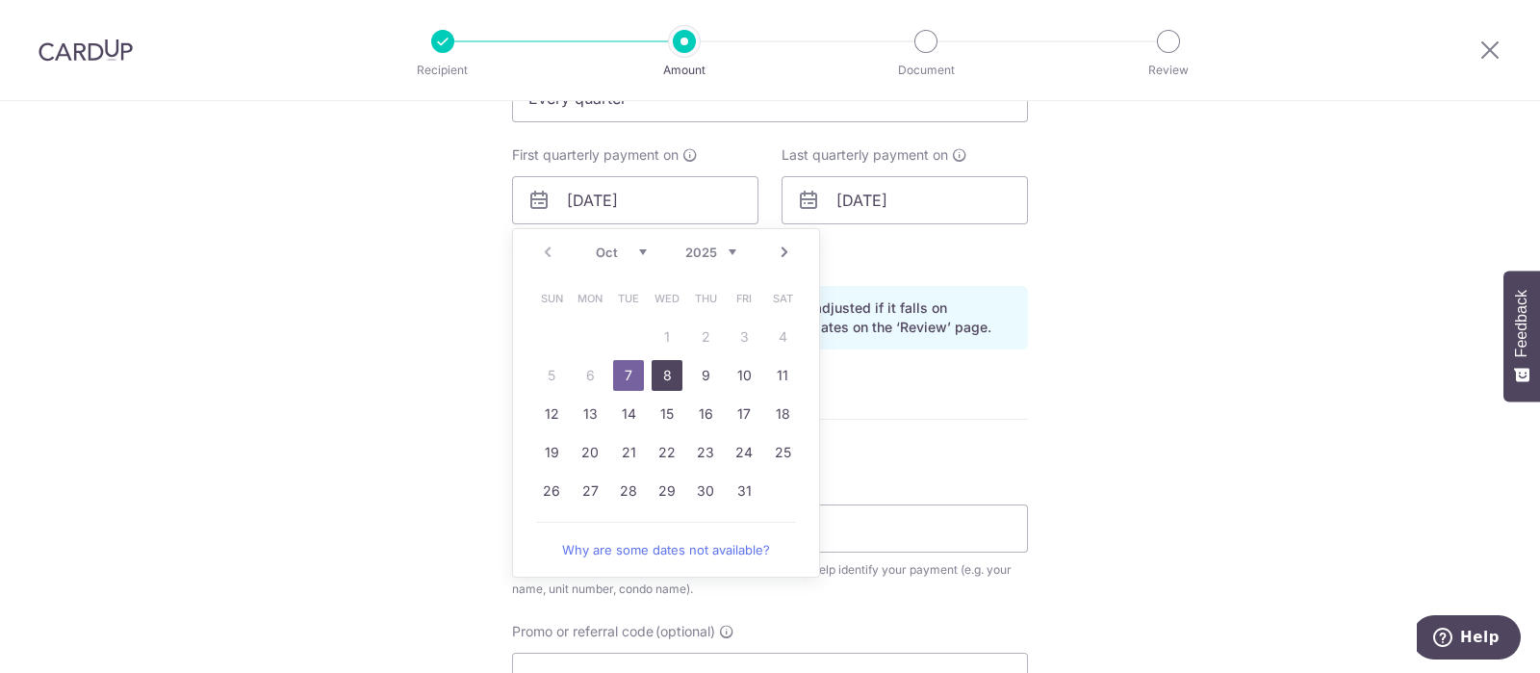
click at [664, 368] on link "8" at bounding box center [667, 375] width 31 height 31
type input "08/10/2025"
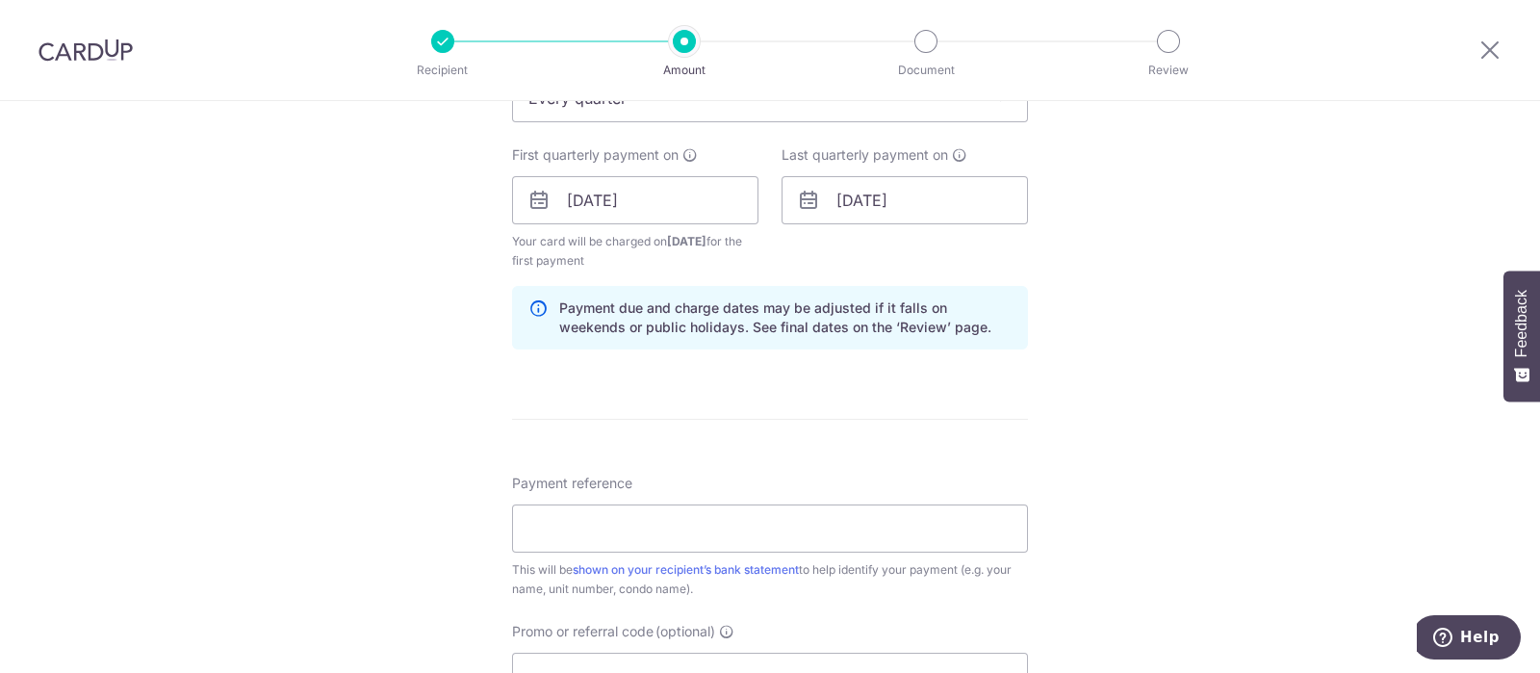
click at [1130, 309] on div "Tell us more about your payment Enter payment amount SGD 758.64 758.64 Select C…" at bounding box center [770, 179] width 1540 height 1839
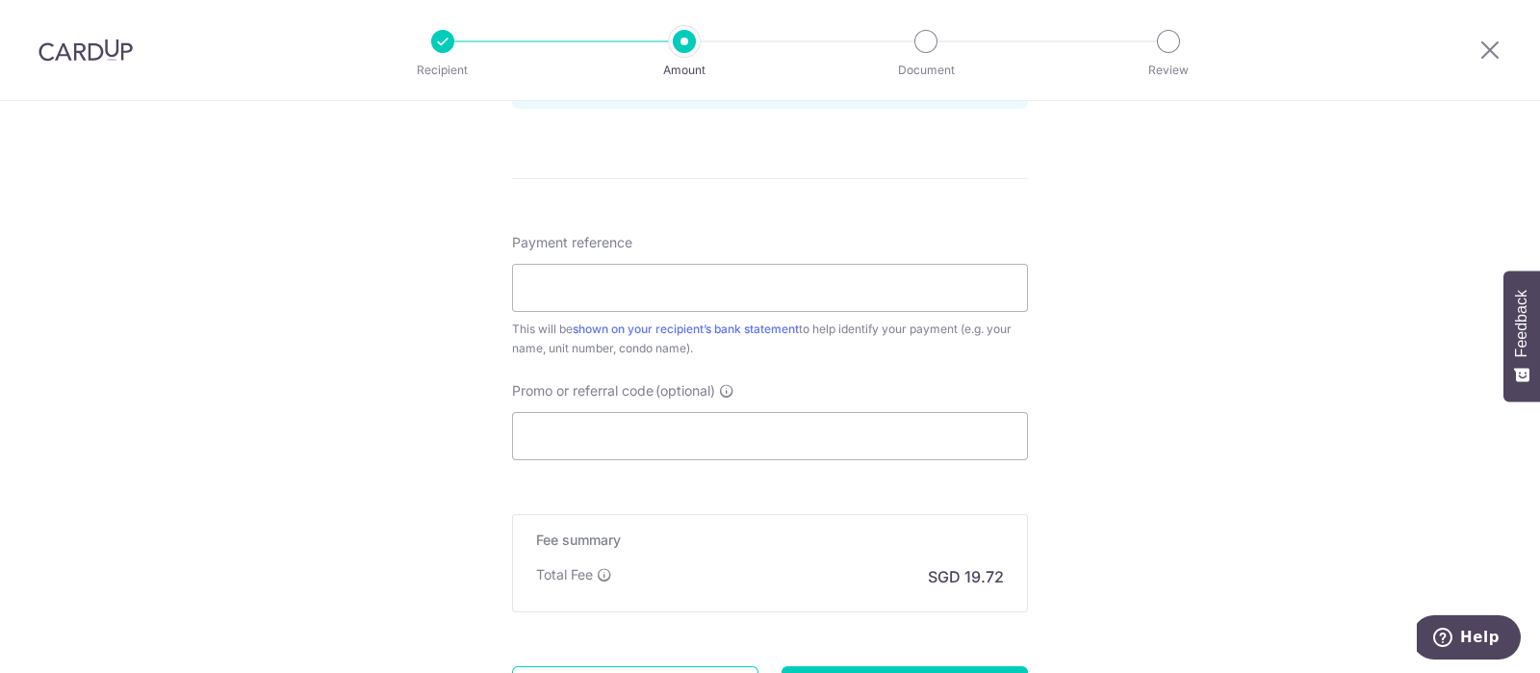
scroll to position [1083, 0]
click at [659, 283] on input "Payment reference" at bounding box center [770, 287] width 516 height 48
type input "350603"
click at [659, 432] on input "Promo or referral code (optional)" at bounding box center [770, 435] width 516 height 48
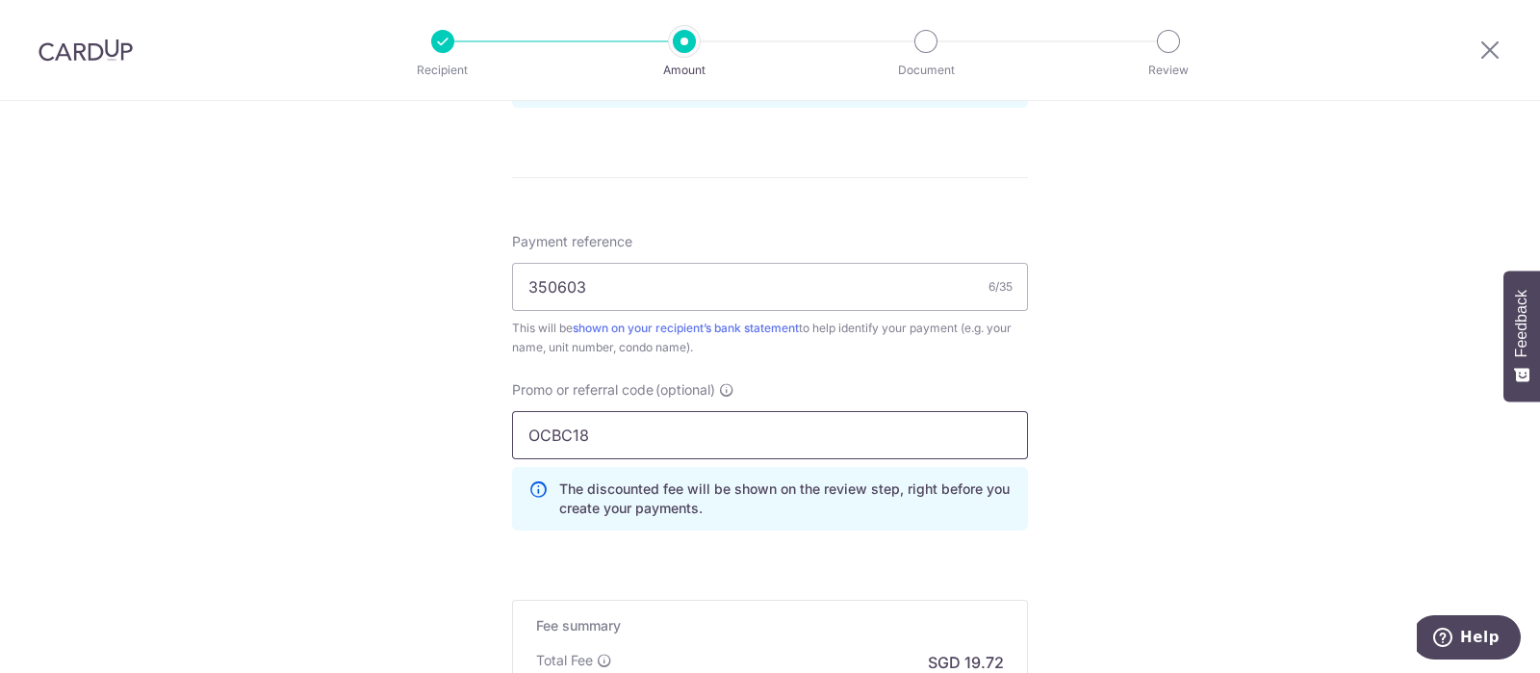
type input "OCBC18"
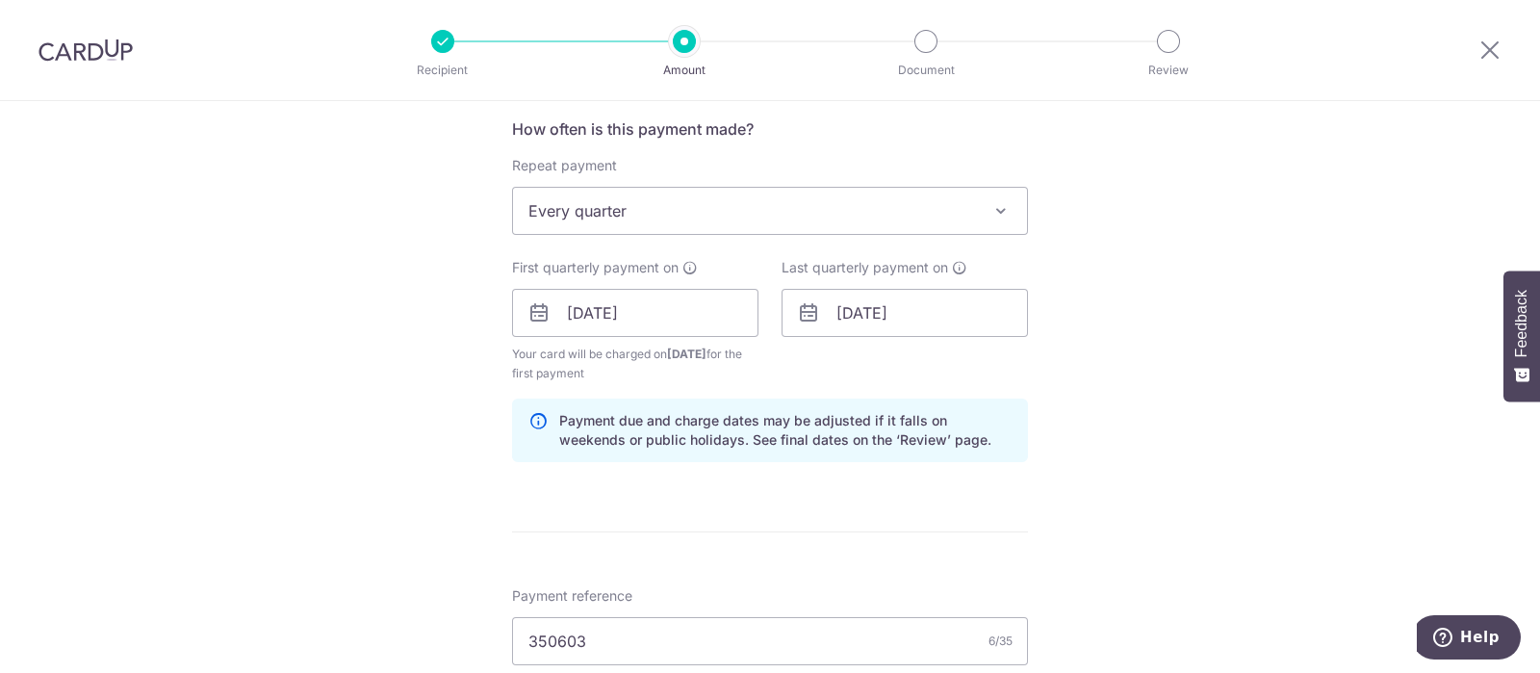
scroll to position [722, 0]
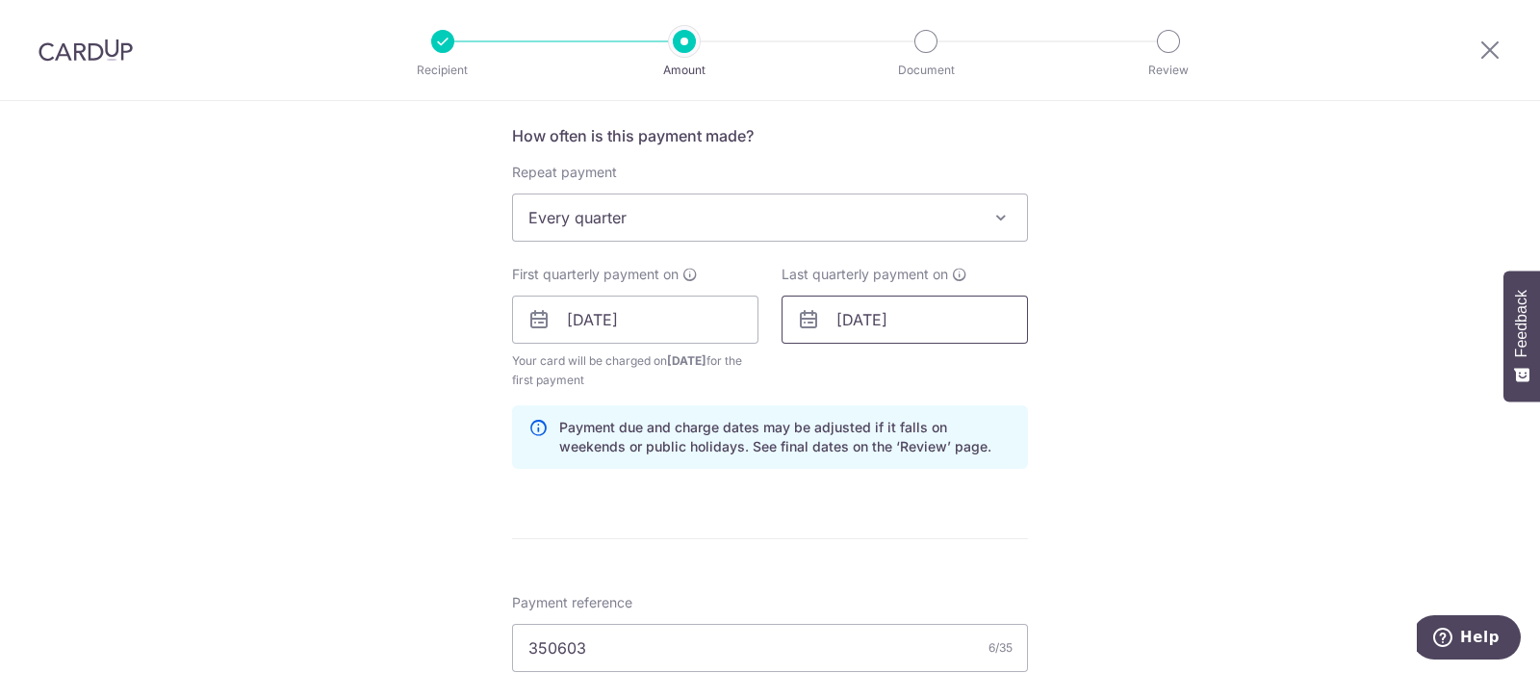
click at [864, 312] on input "08/10/2025" at bounding box center [905, 320] width 246 height 48
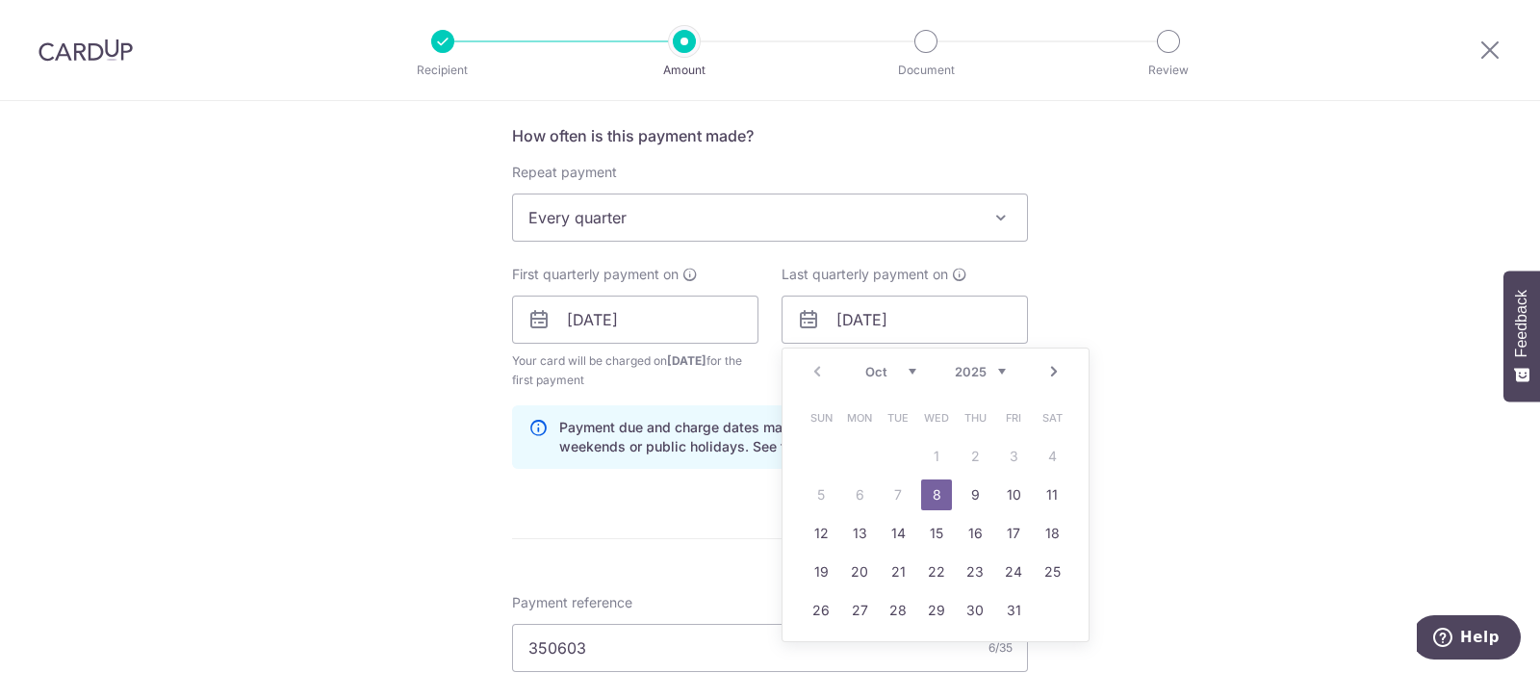
click at [941, 370] on div "Oct Nov Dec 2025 2026 2027 2028 2029 2030 2031 2032 2033 2034 2035" at bounding box center [935, 372] width 141 height 16
click at [958, 370] on select "2025 2026 2027 2028 2029 2030 2031 2032 2033 2034 2035" at bounding box center [980, 371] width 51 height 15
click at [887, 373] on select "Jan Feb Mar Apr May Jun Jul Aug Sep Oct Nov Dec" at bounding box center [890, 371] width 51 height 15
click at [899, 604] on link "31" at bounding box center [898, 610] width 31 height 31
type input "31/03/2026"
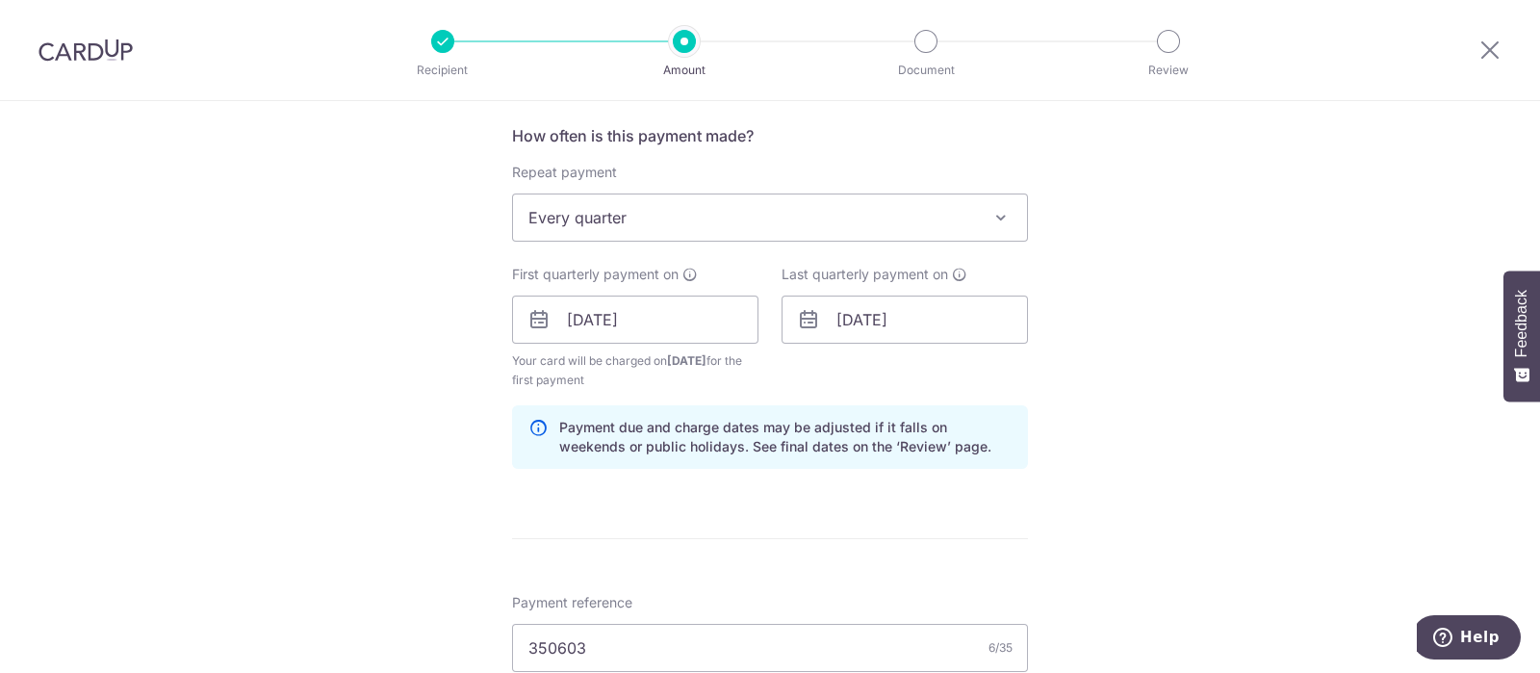
click at [1218, 403] on div "Tell us more about your payment Enter payment amount SGD 758.64 758.64 Select C…" at bounding box center [770, 342] width 1540 height 1926
click at [1345, 393] on div "Tell us more about your payment Enter payment amount SGD 758.64 758.64 Select C…" at bounding box center [770, 342] width 1540 height 1926
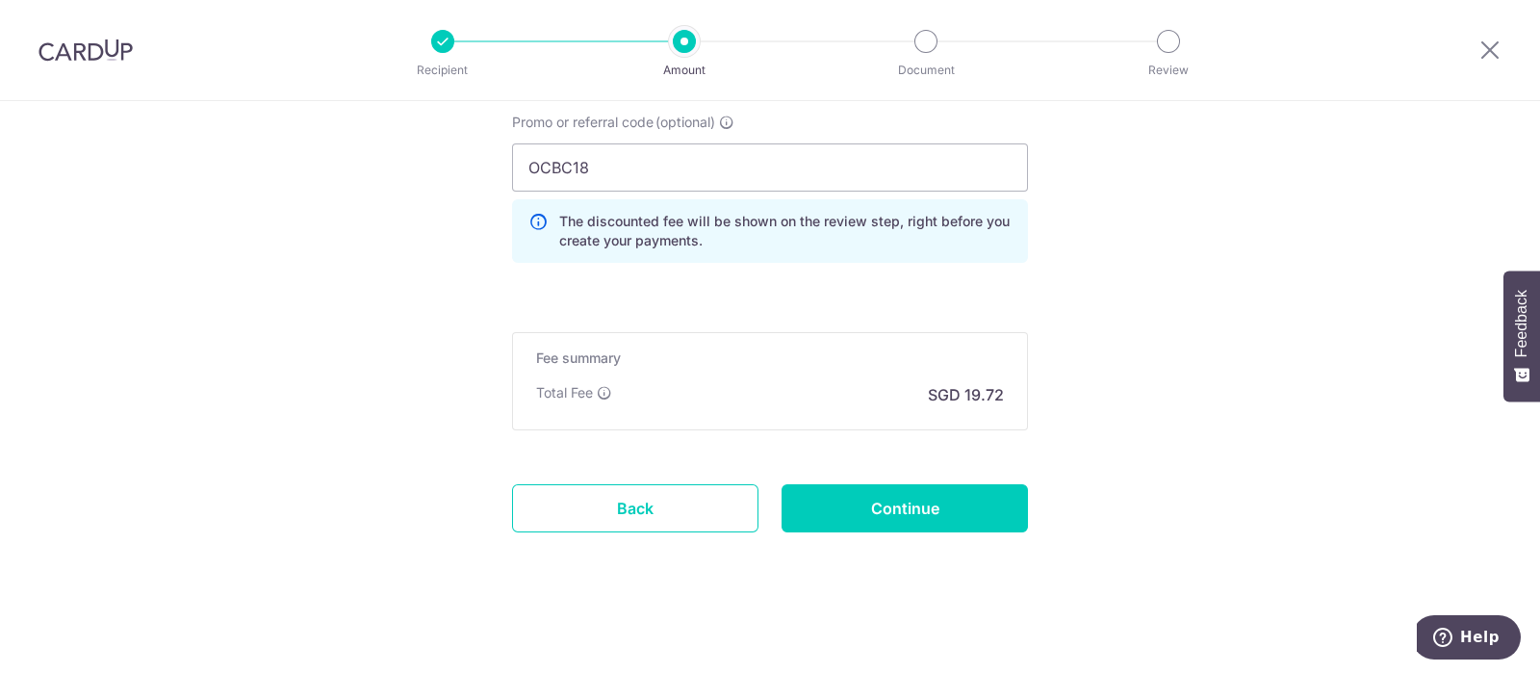
scroll to position [1351, 0]
click at [888, 512] on input "Continue" at bounding box center [905, 507] width 246 height 48
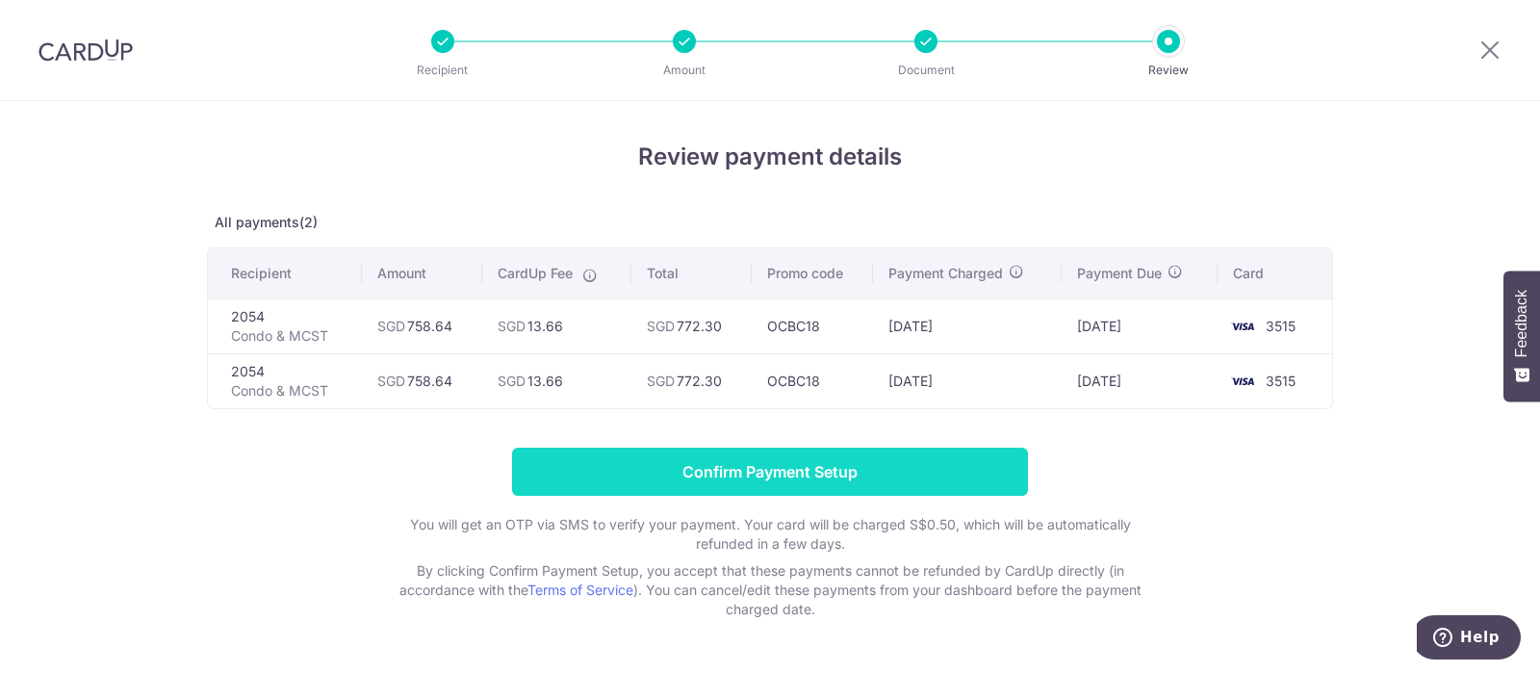
click at [807, 484] on input "Confirm Payment Setup" at bounding box center [770, 472] width 516 height 48
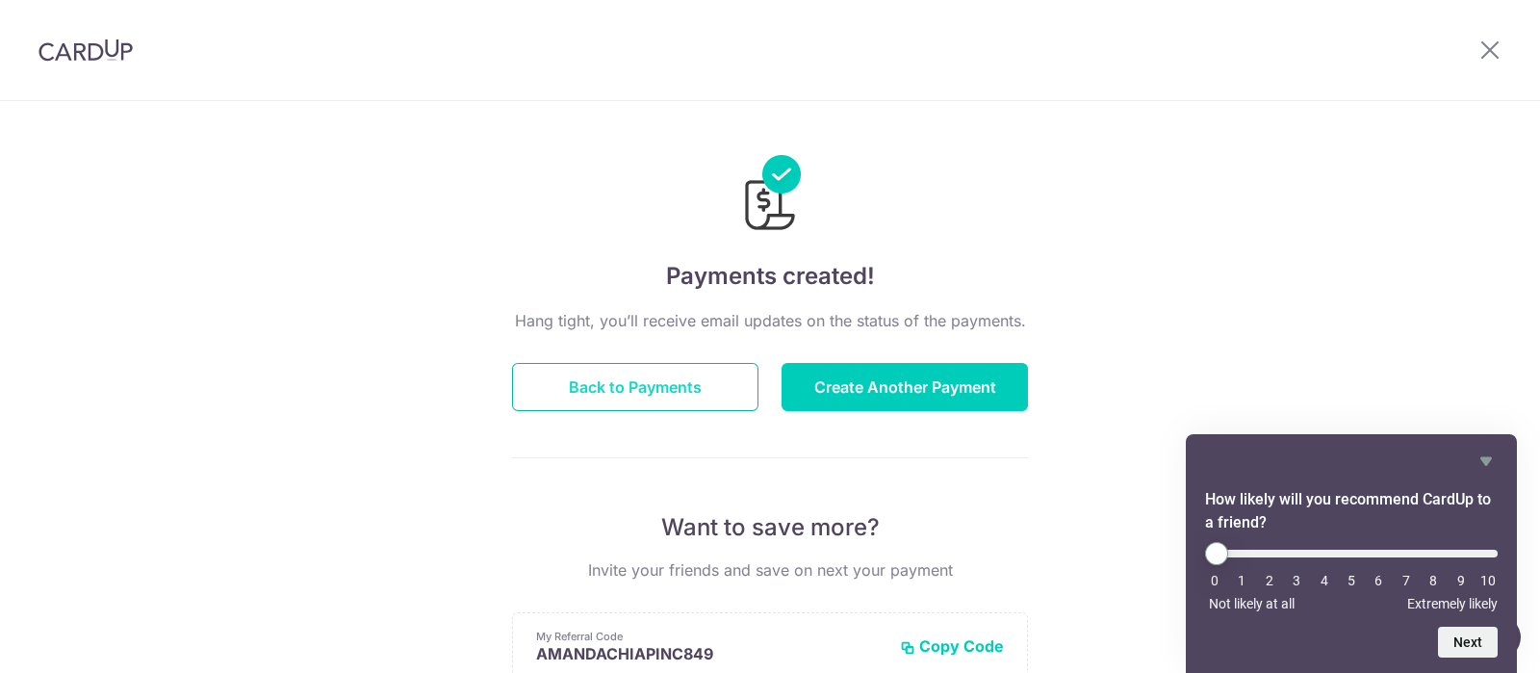
click at [634, 392] on button "Back to Payments" at bounding box center [635, 387] width 246 height 48
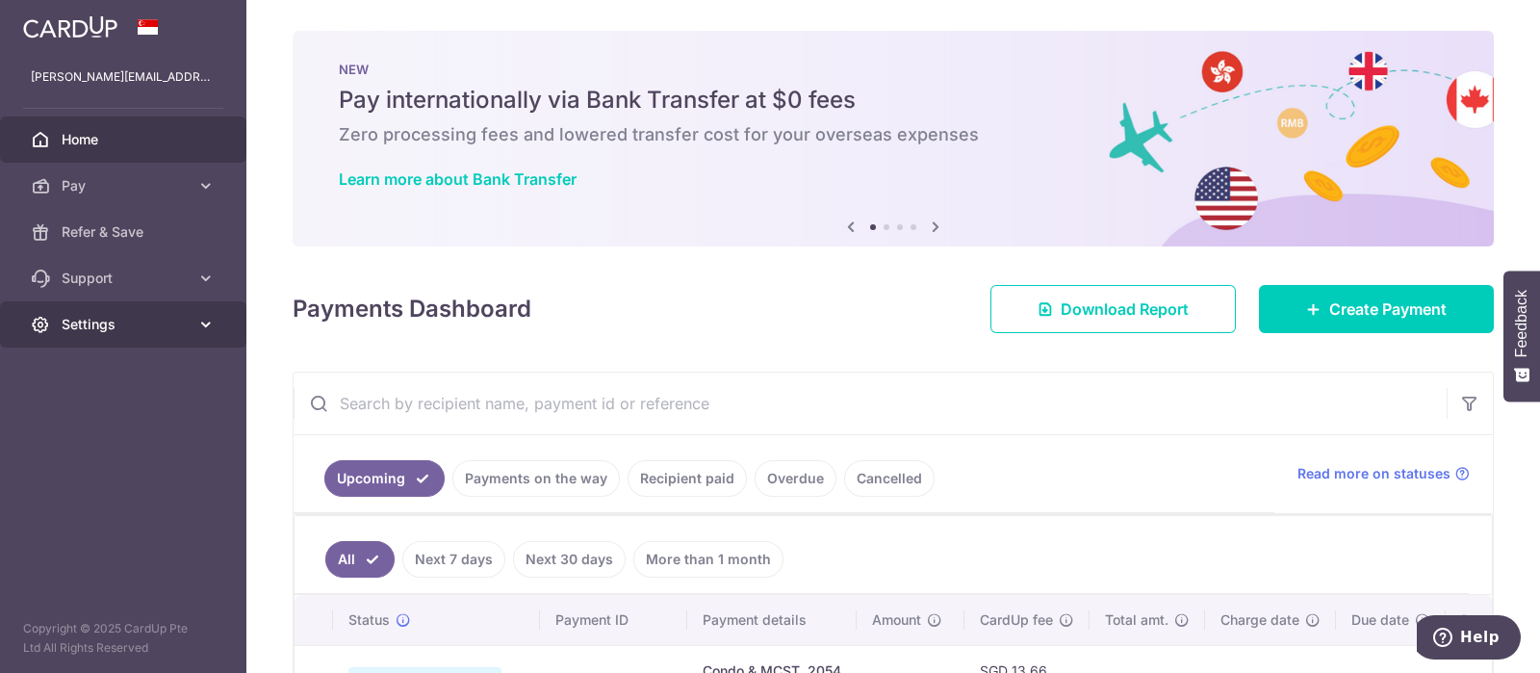
click at [184, 322] on span "Settings" at bounding box center [125, 324] width 127 height 19
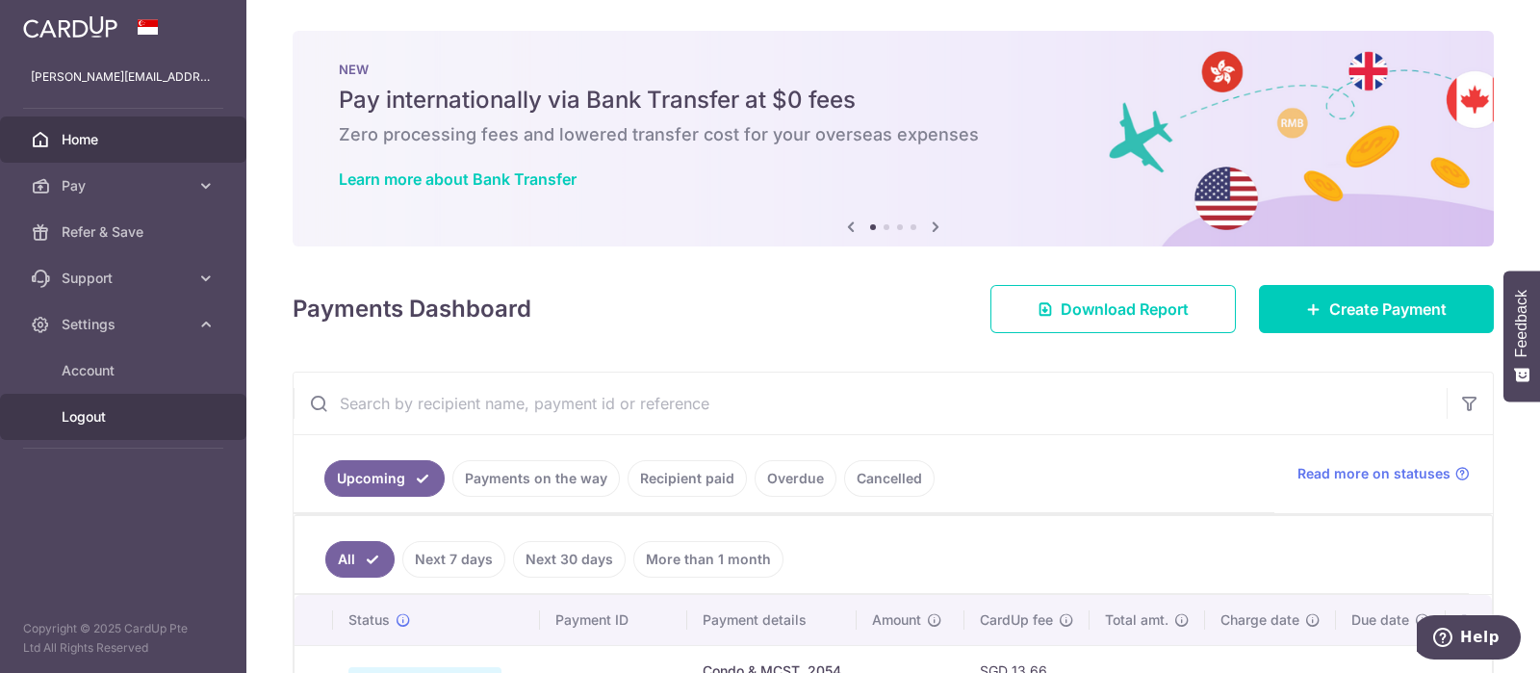
click at [77, 412] on span "Logout" at bounding box center [125, 416] width 127 height 19
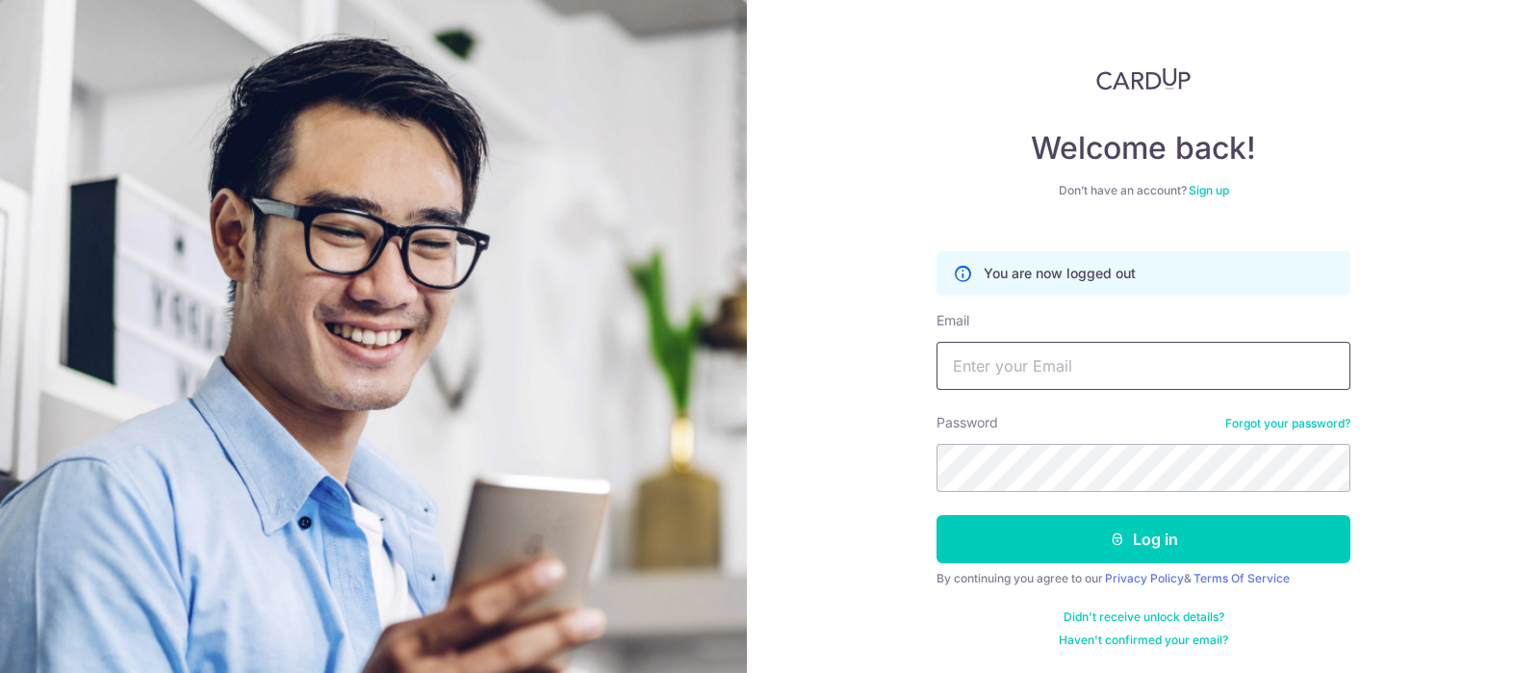
click at [1012, 373] on input "Email" at bounding box center [1144, 366] width 414 height 48
type input "[EMAIL_ADDRESS][DOMAIN_NAME]"
click at [1068, 565] on form "You are now logged out Email changfrancy@gmail.com Password Forgot your passwor…" at bounding box center [1144, 442] width 414 height 411
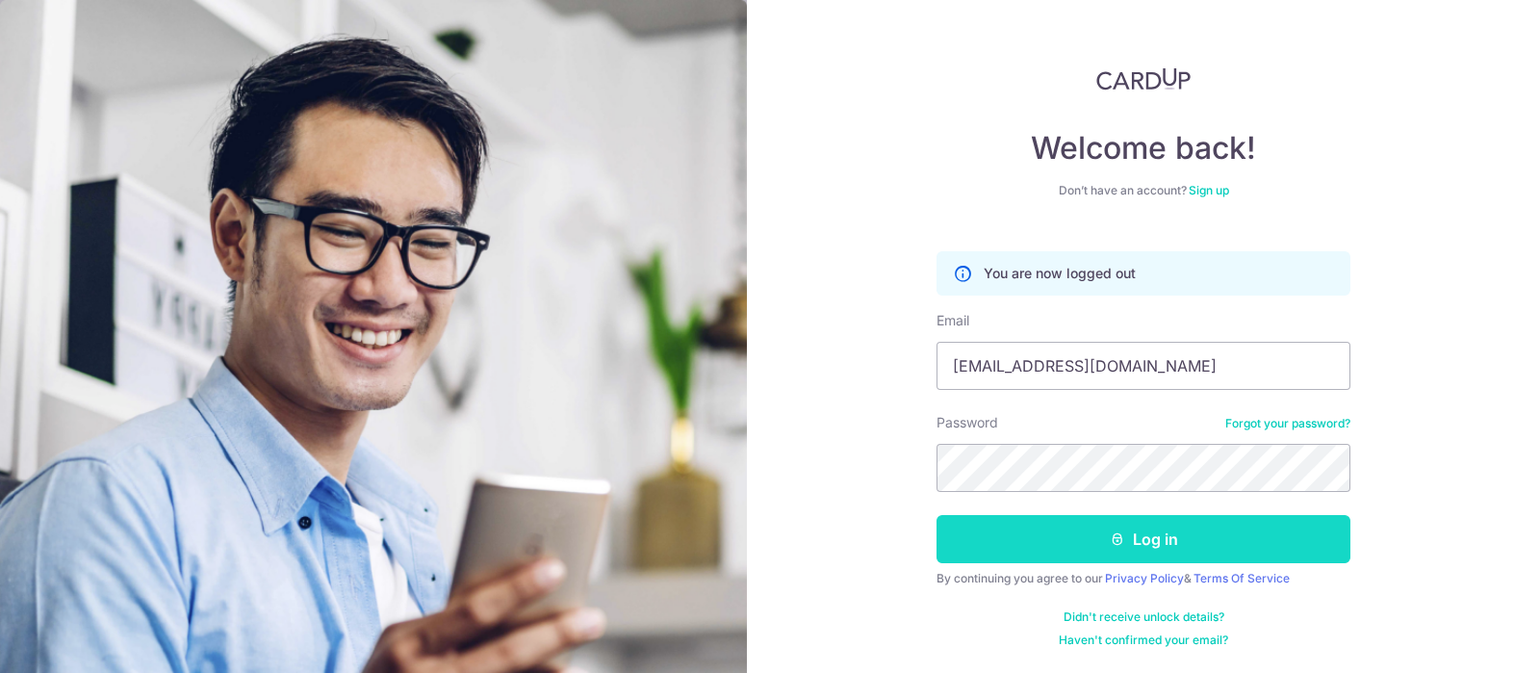
click at [1068, 556] on button "Log in" at bounding box center [1144, 539] width 414 height 48
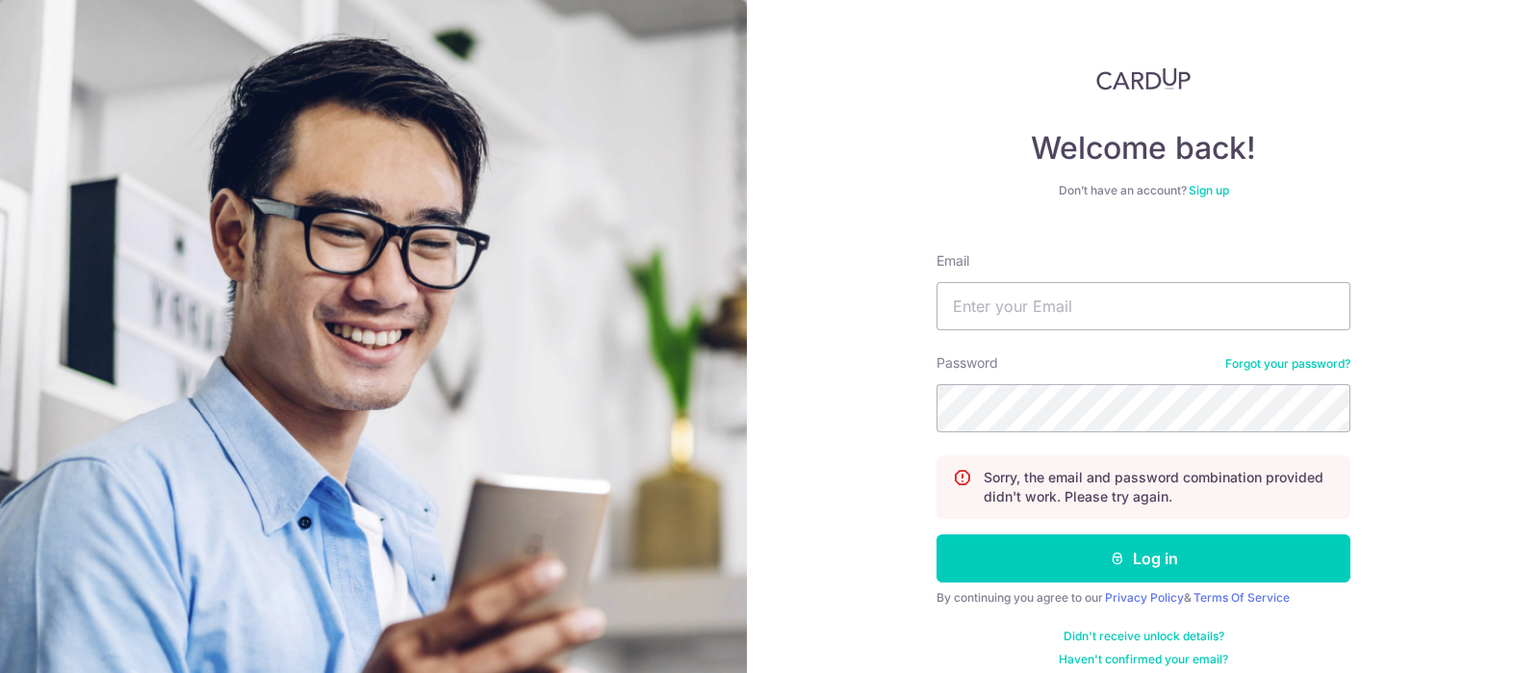
click at [1007, 430] on form "Email Password Forgot your password? Sorry, the email and password combination …" at bounding box center [1144, 452] width 414 height 430
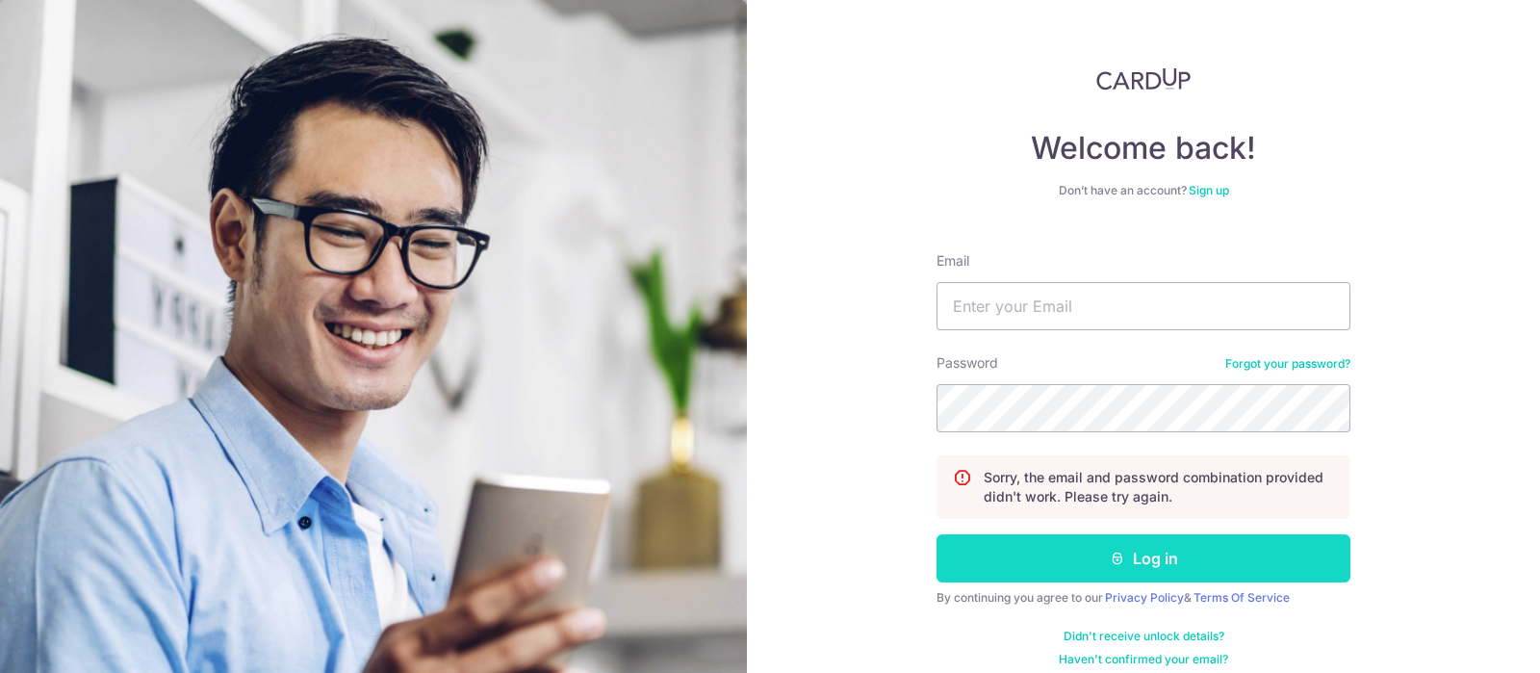
click at [1091, 566] on button "Log in" at bounding box center [1144, 558] width 414 height 48
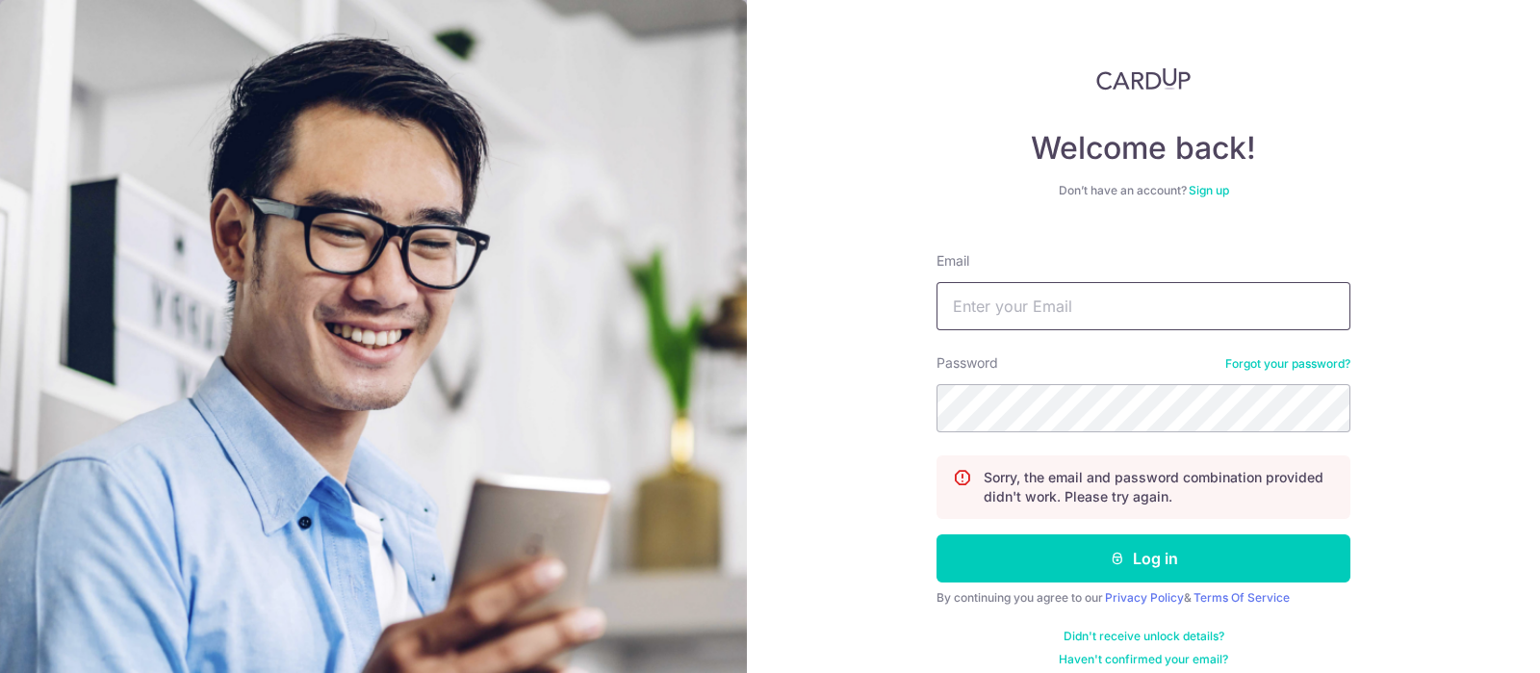
click at [1011, 317] on input "Email" at bounding box center [1144, 306] width 414 height 48
type input "[EMAIL_ADDRESS][DOMAIN_NAME]"
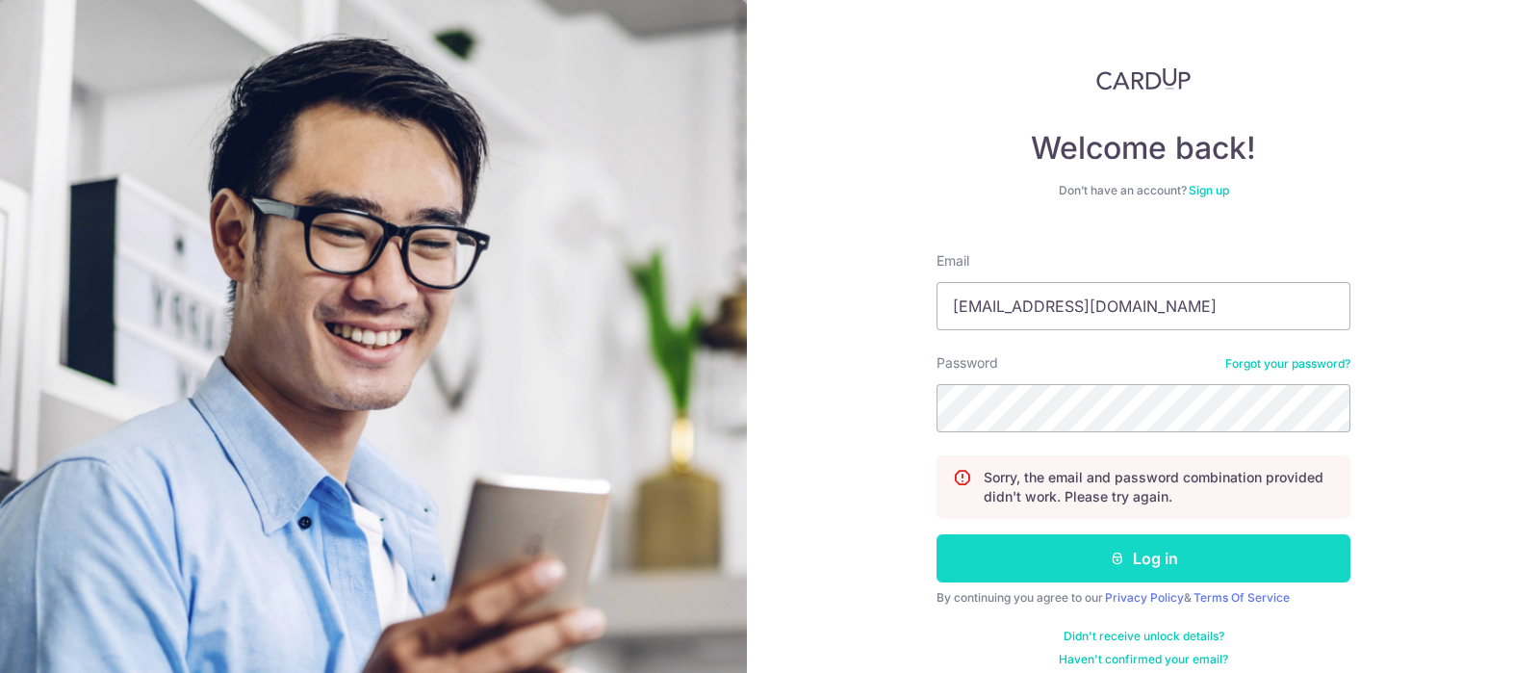
click at [1145, 556] on button "Log in" at bounding box center [1144, 558] width 414 height 48
